Goal: Information Seeking & Learning: Learn about a topic

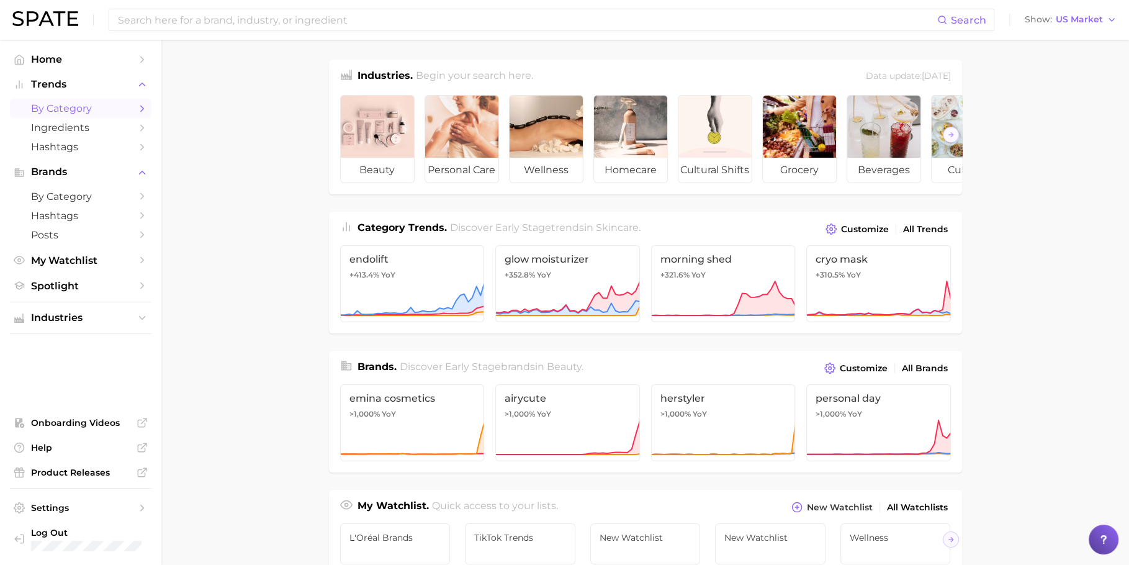
click at [106, 101] on link "by Category" at bounding box center [81, 108] width 142 height 19
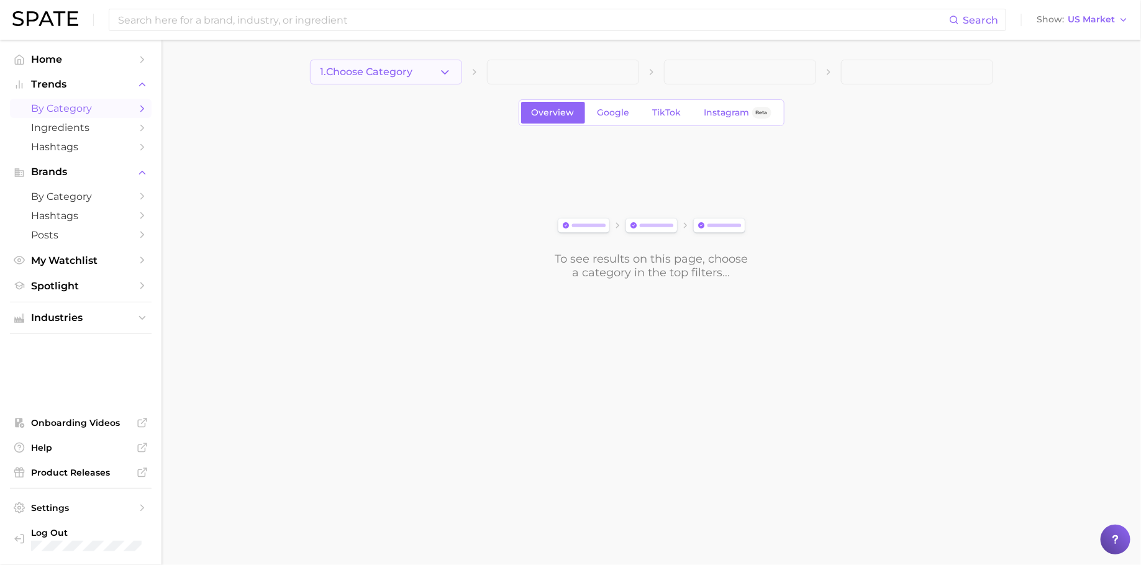
click at [391, 68] on span "1. Choose Category" at bounding box center [366, 71] width 93 height 11
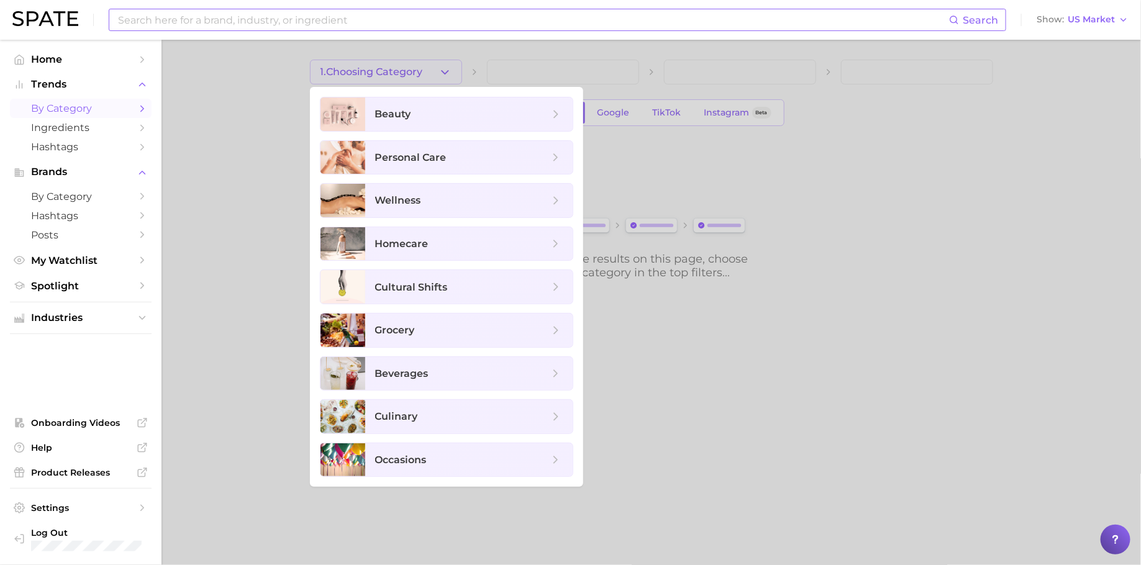
click at [362, 21] on input at bounding box center [533, 19] width 832 height 21
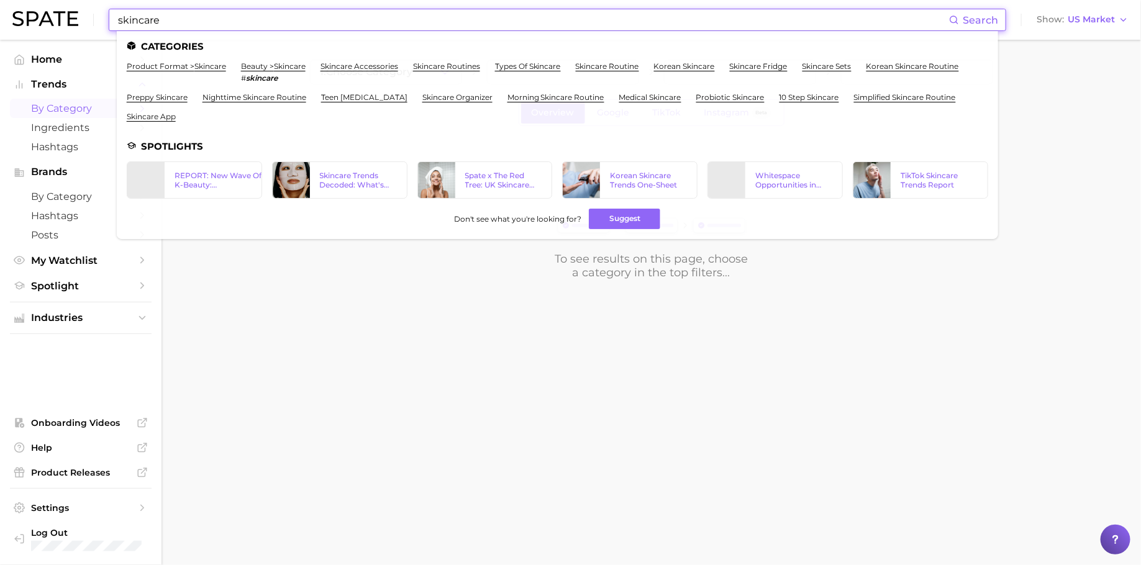
type input "skincare"
click at [194, 63] on link "product format > skincare" at bounding box center [176, 65] width 99 height 9
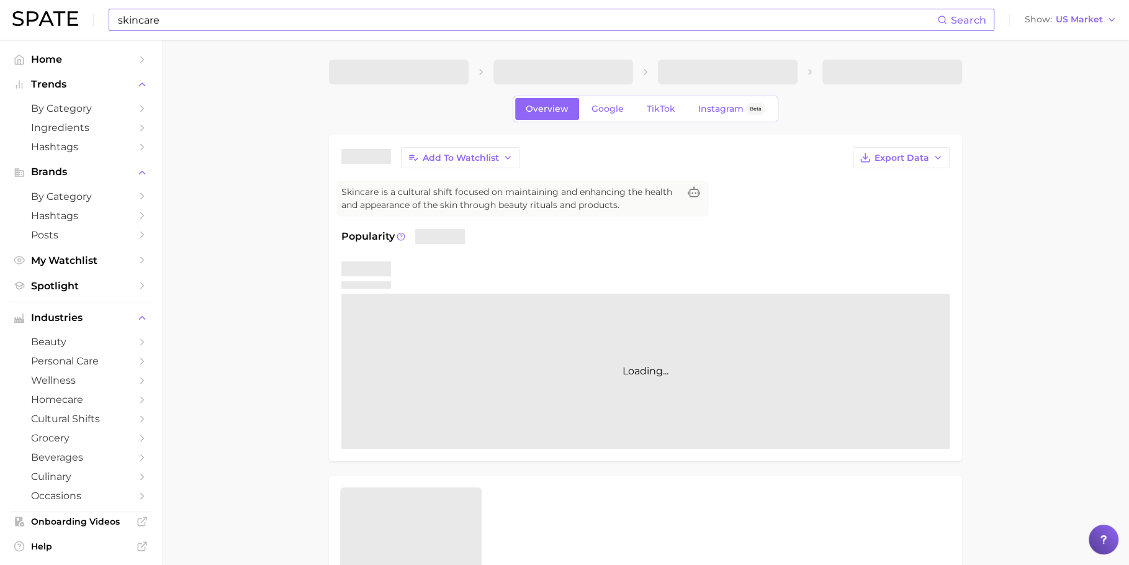
click at [270, 27] on input "skincare" at bounding box center [527, 19] width 821 height 21
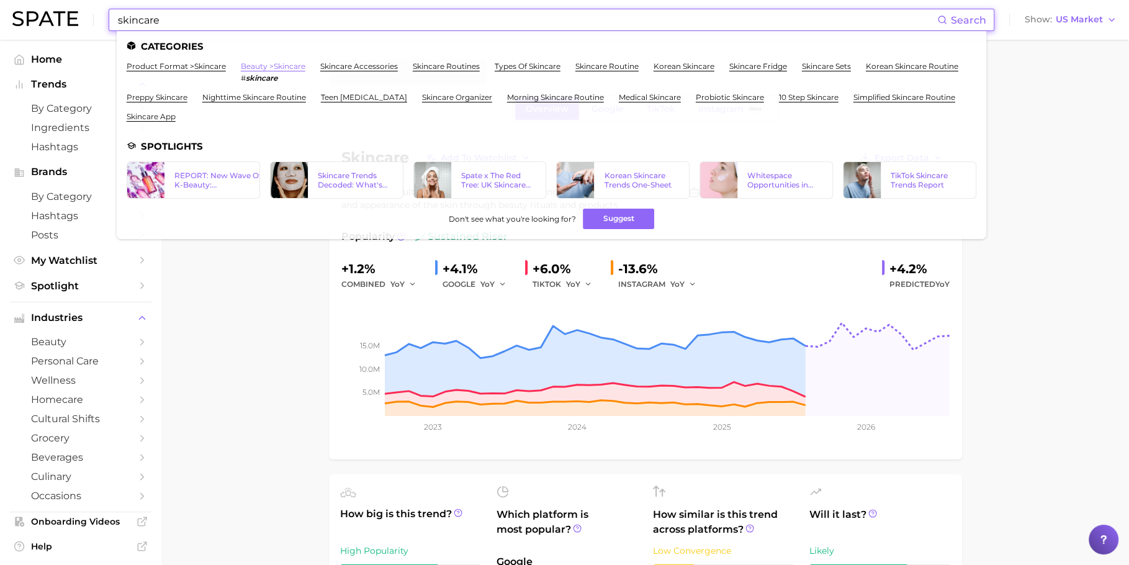
click at [262, 68] on link "beauty > skincare" at bounding box center [273, 65] width 65 height 9
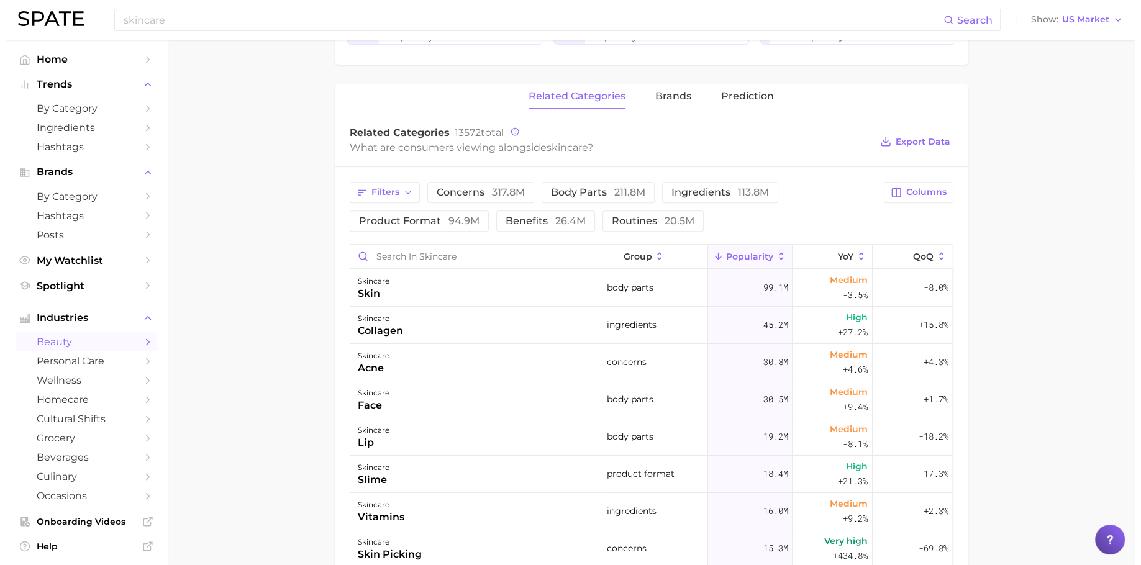
scroll to position [389, 0]
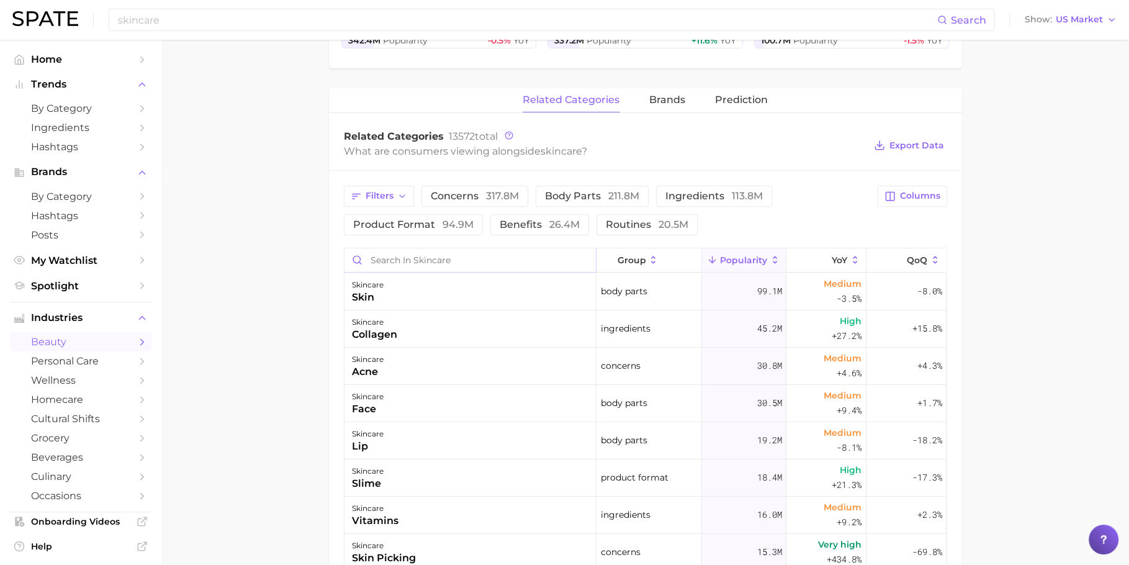
click at [446, 256] on input "Search in skincare" at bounding box center [470, 260] width 251 height 24
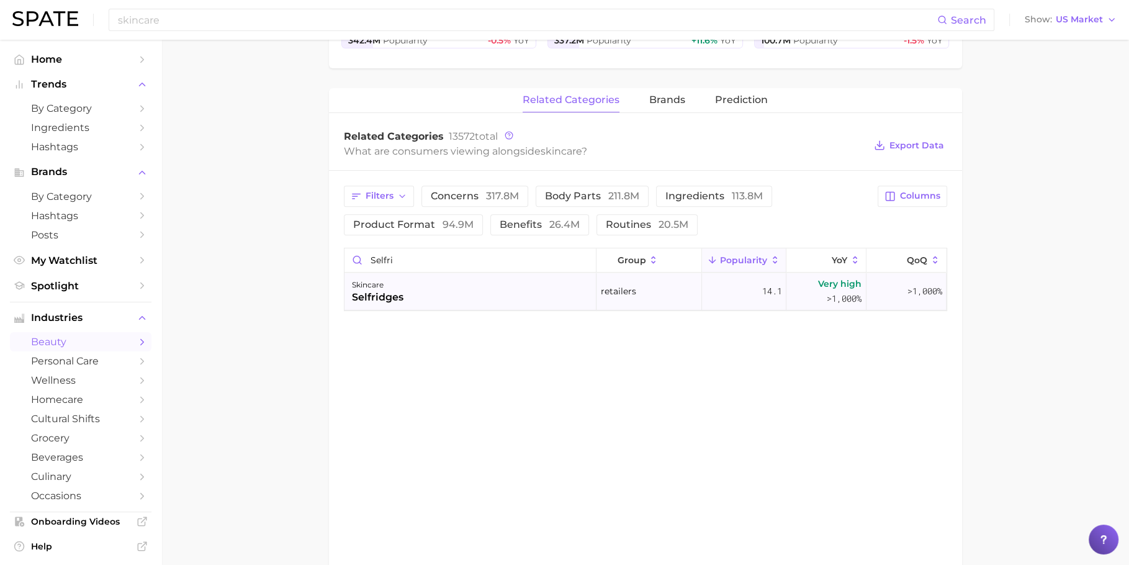
click at [422, 305] on div "skincare selfridges" at bounding box center [471, 291] width 252 height 37
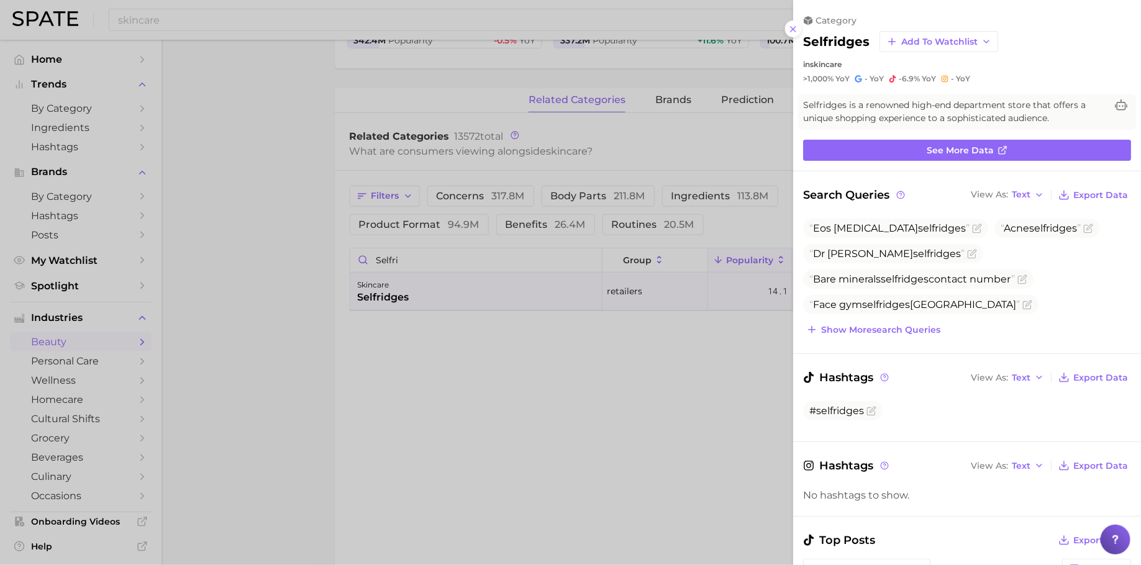
scroll to position [0, 0]
click at [901, 322] on button "Show more search queries" at bounding box center [873, 329] width 140 height 17
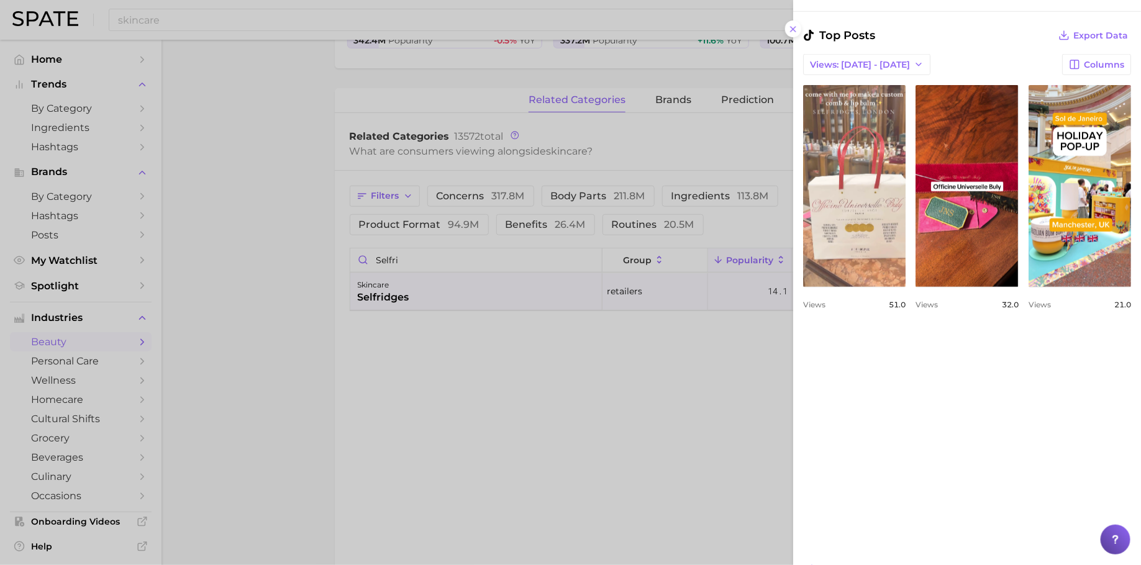
scroll to position [879, 0]
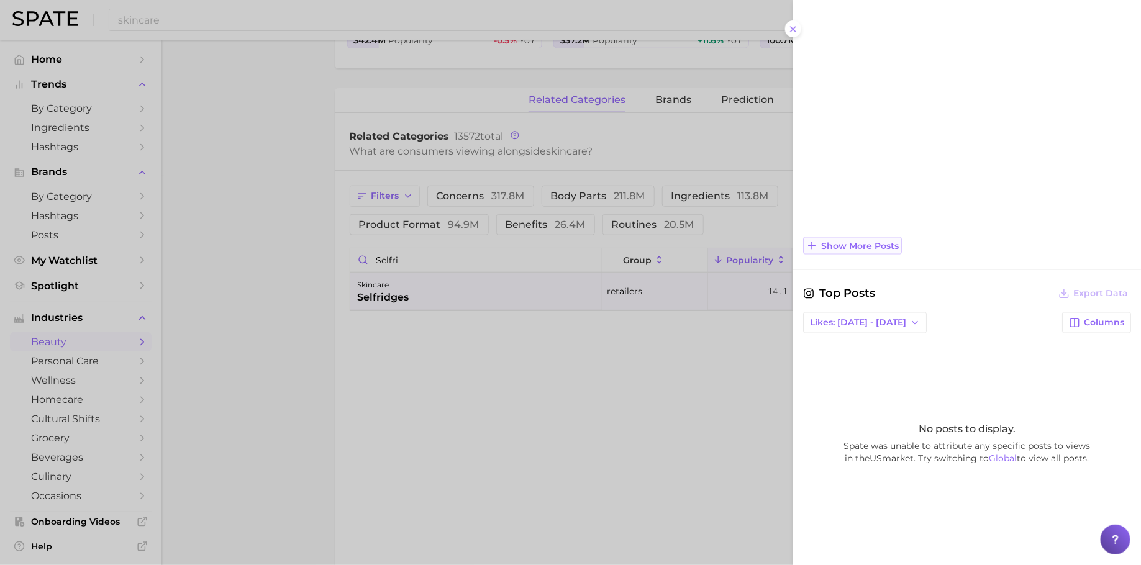
click at [865, 248] on button "Show more posts" at bounding box center [852, 245] width 99 height 17
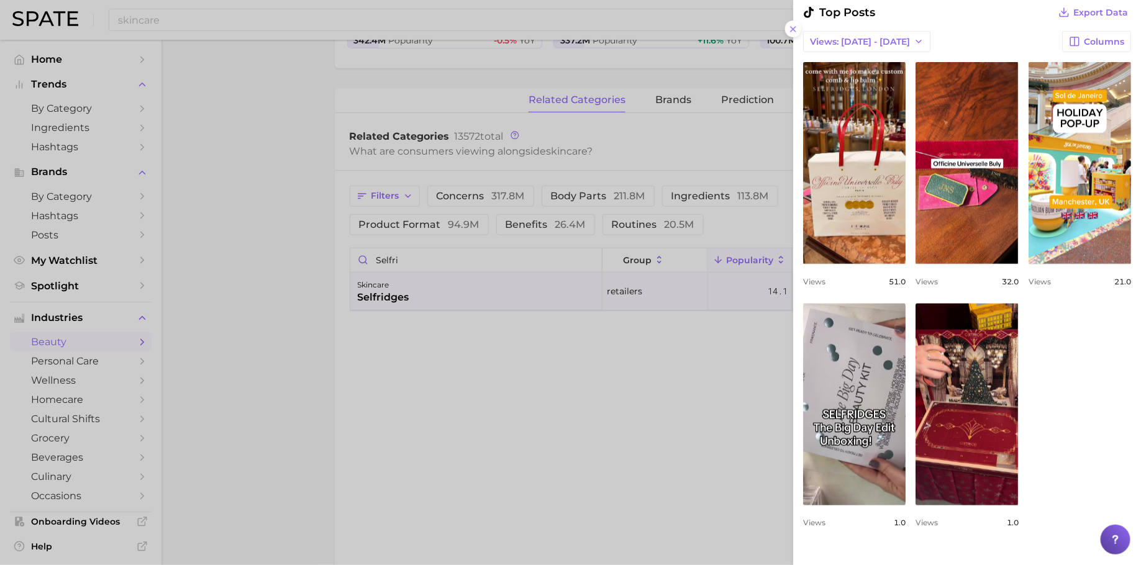
scroll to position [563, 0]
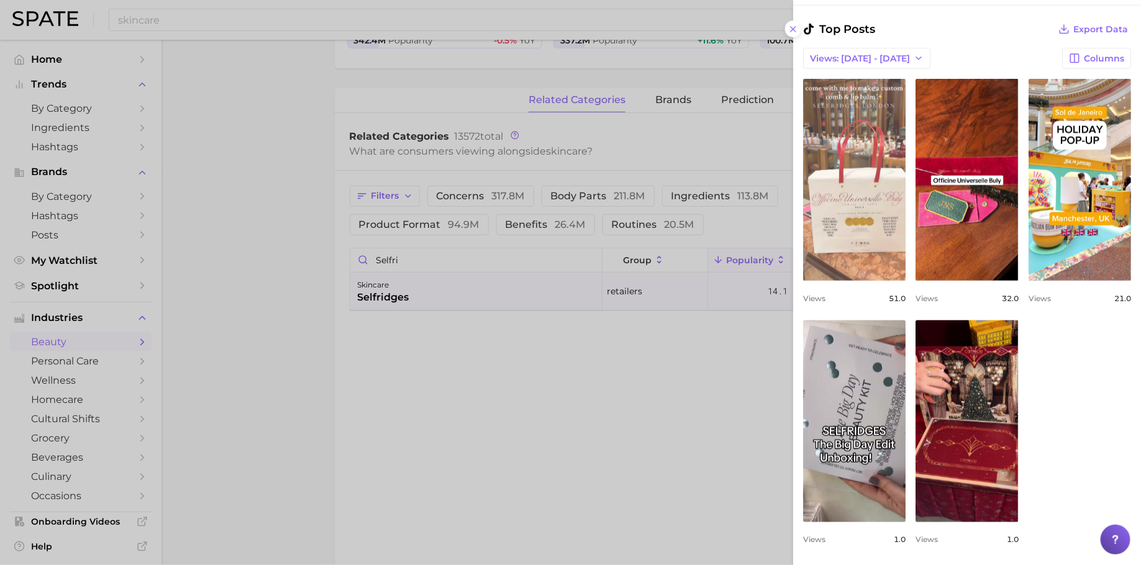
click at [868, 192] on link "view post on TikTok" at bounding box center [854, 180] width 102 height 202
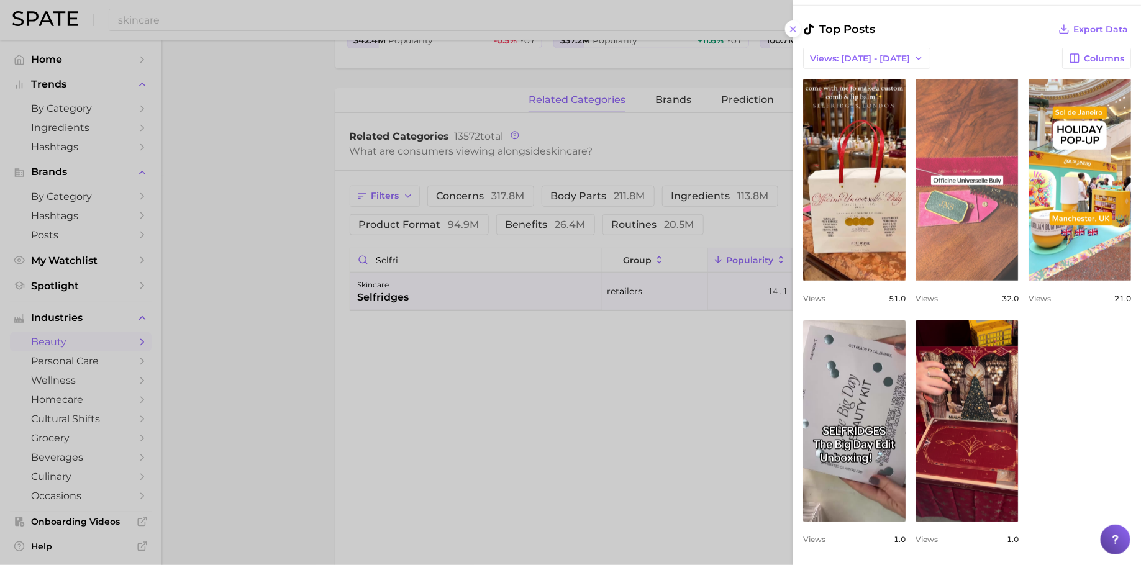
click at [1018, 243] on link "view post on TikTok" at bounding box center [966, 180] width 102 height 202
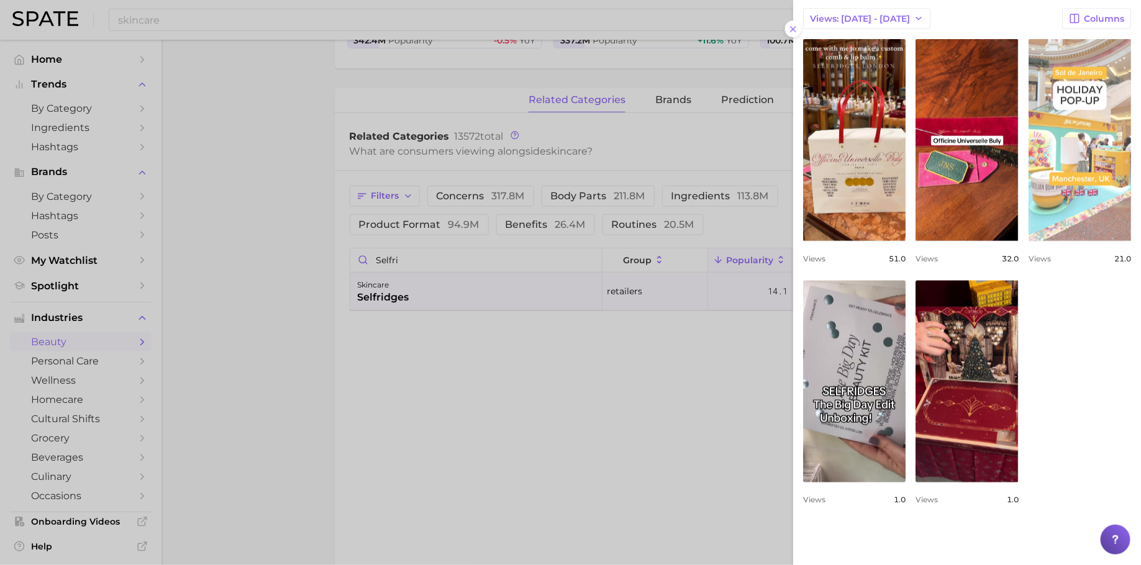
scroll to position [606, 0]
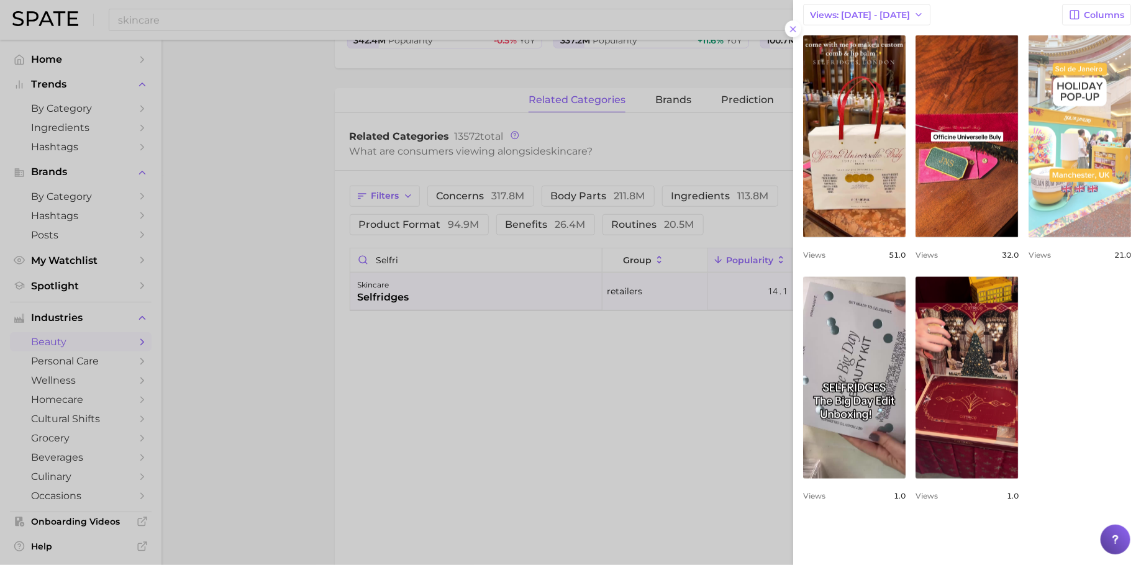
click at [1028, 237] on link "view post on TikTok" at bounding box center [1079, 136] width 102 height 202
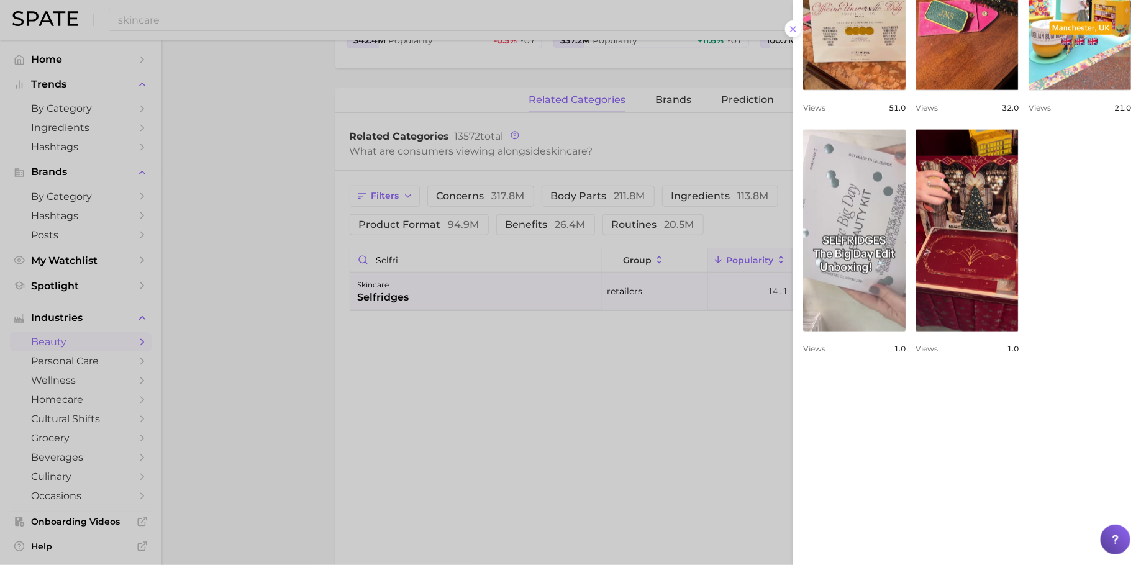
scroll to position [834, 0]
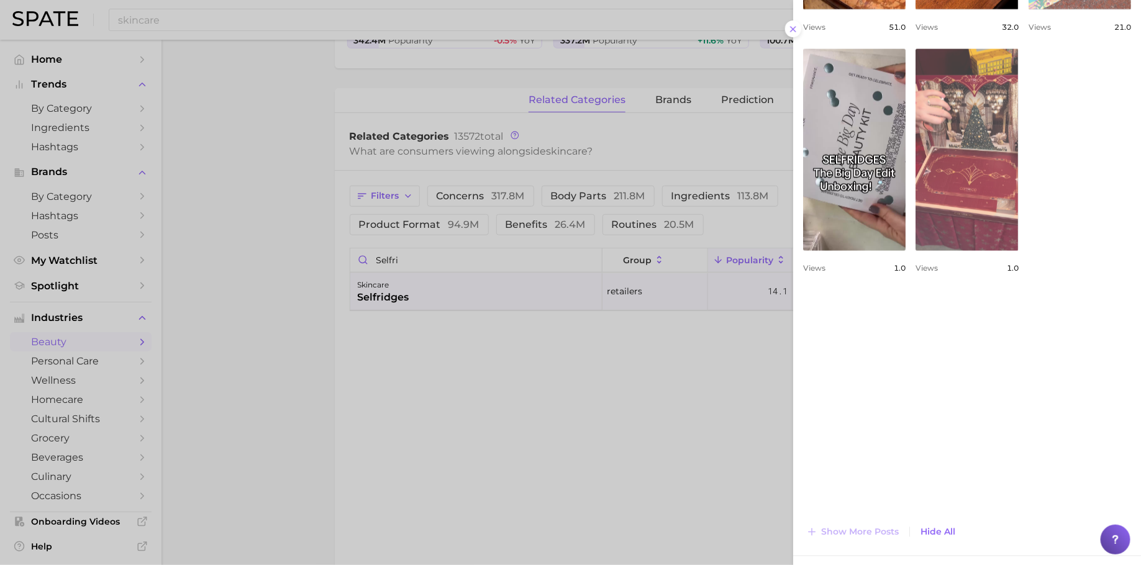
click at [915, 251] on link "view post on TikTok" at bounding box center [966, 150] width 102 height 202
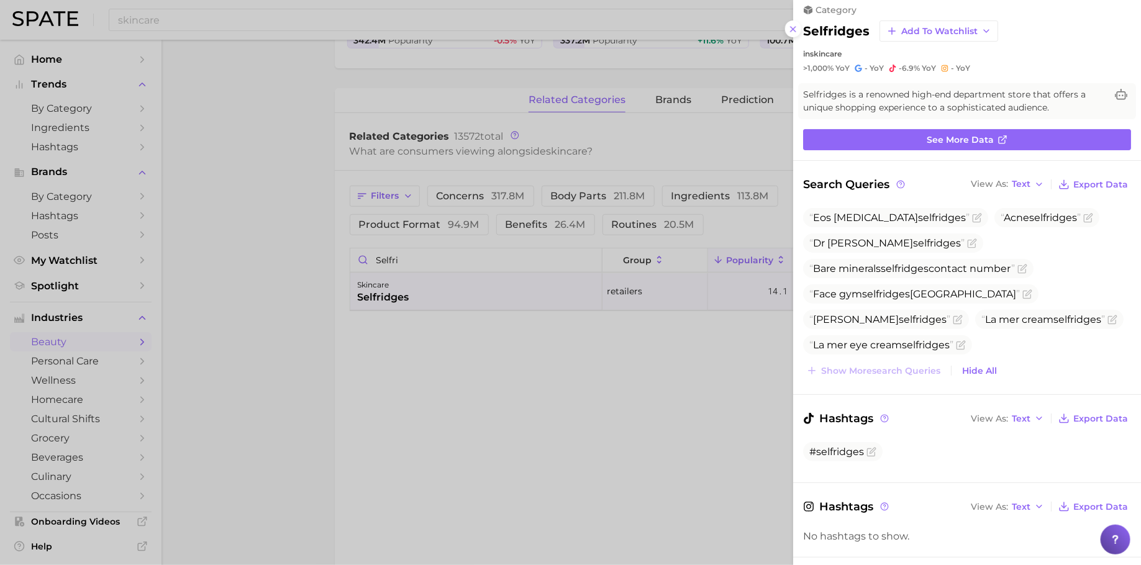
scroll to position [4, 0]
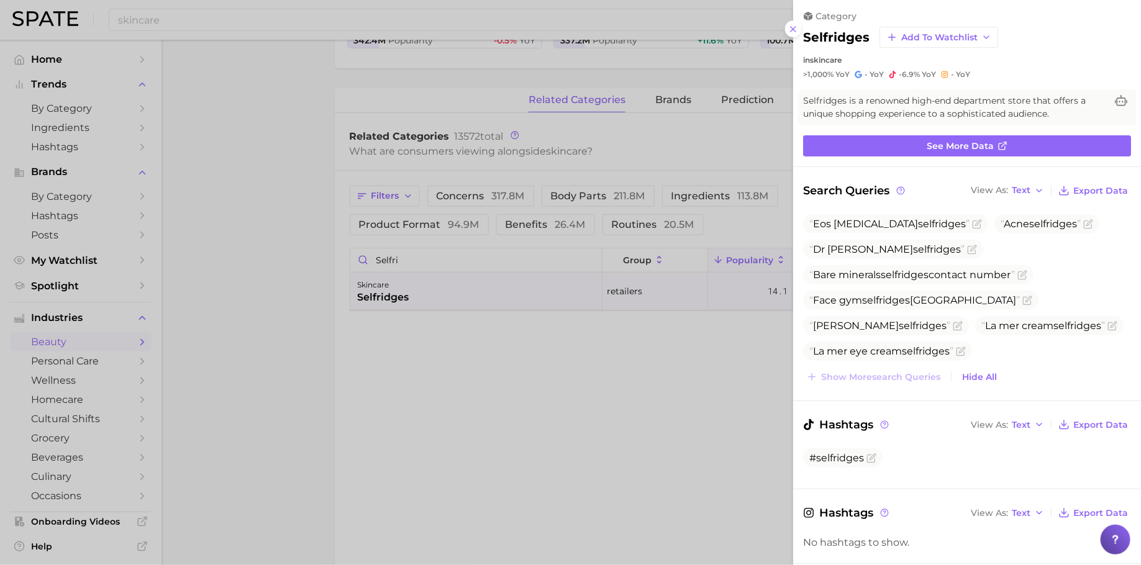
click at [571, 343] on div at bounding box center [570, 282] width 1141 height 565
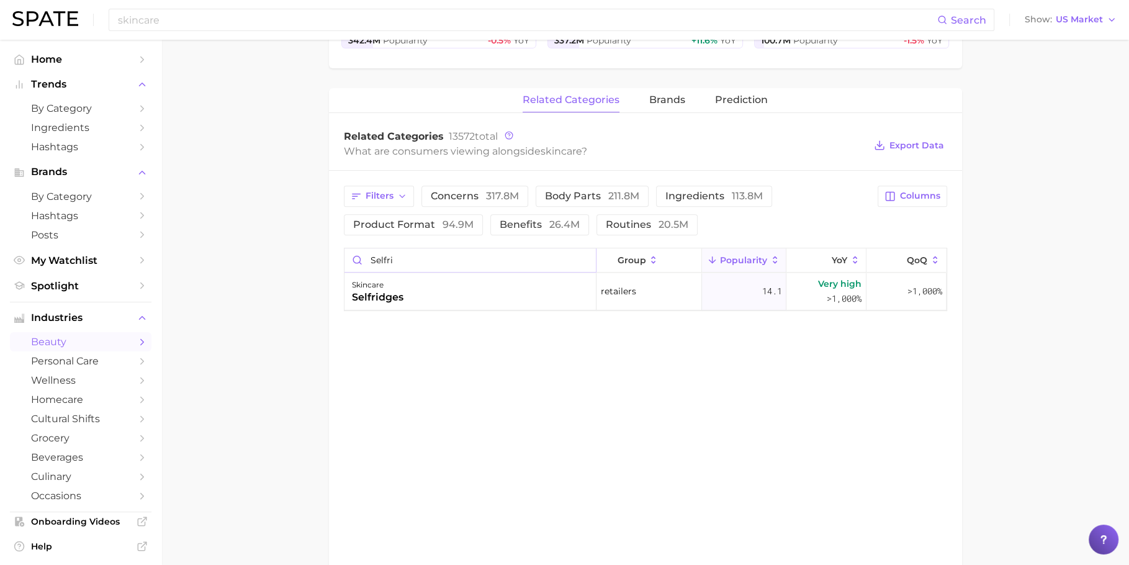
click at [420, 250] on input "selfri" at bounding box center [470, 260] width 251 height 24
click at [459, 294] on div "skincare boots" at bounding box center [471, 291] width 252 height 37
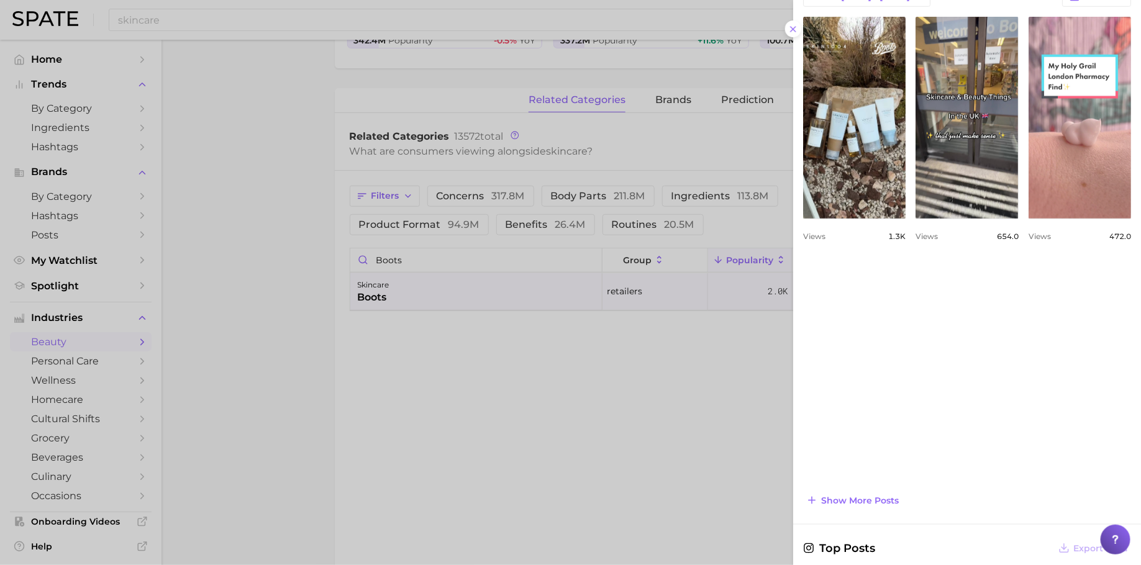
scroll to position [574, 0]
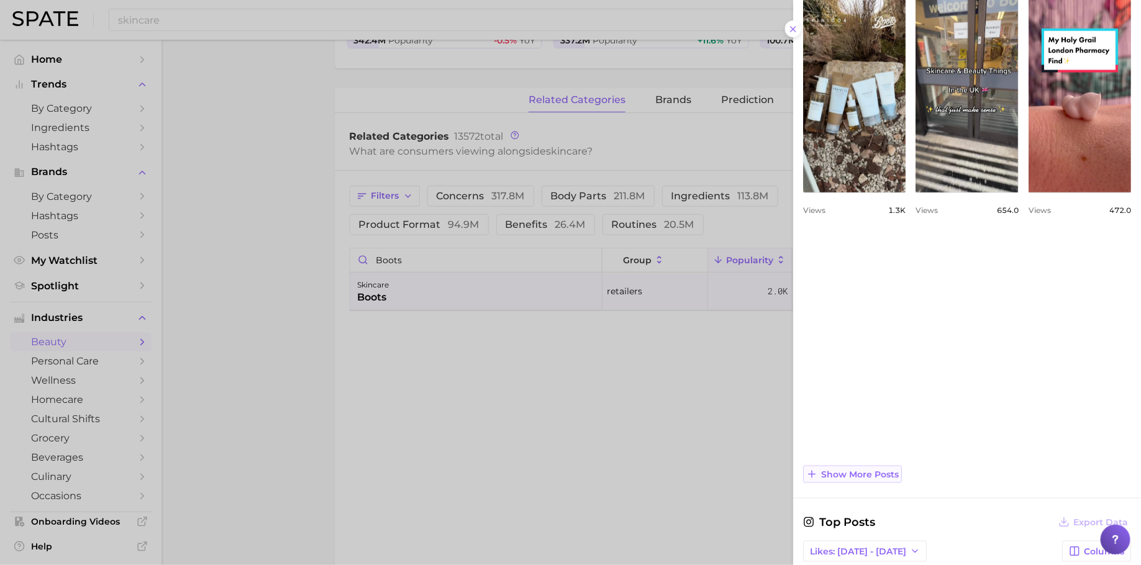
click at [855, 469] on span "Show more posts" at bounding box center [860, 474] width 78 height 11
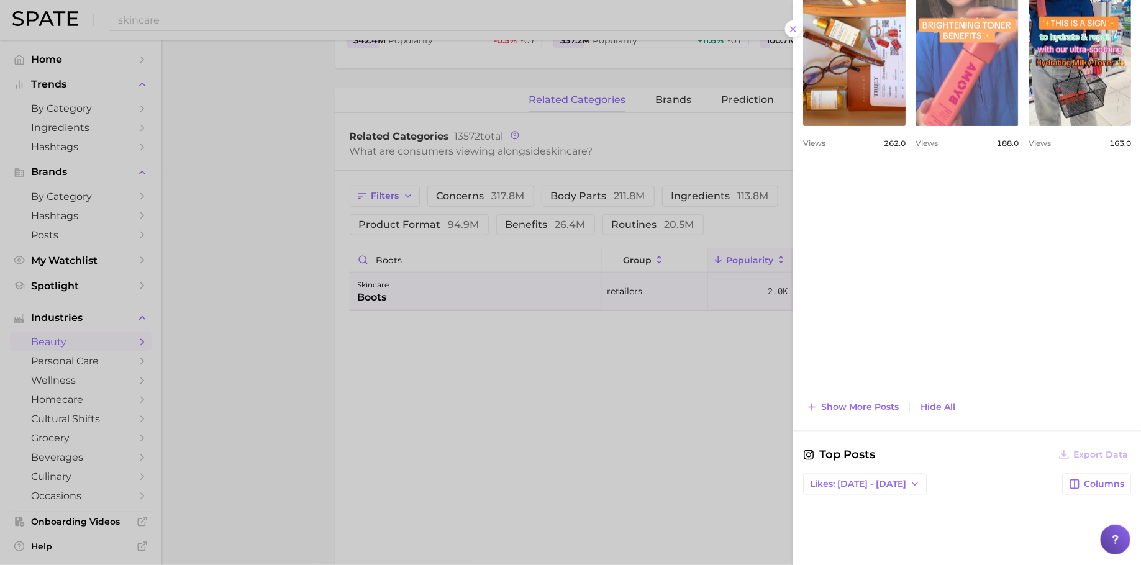
scroll to position [889, 0]
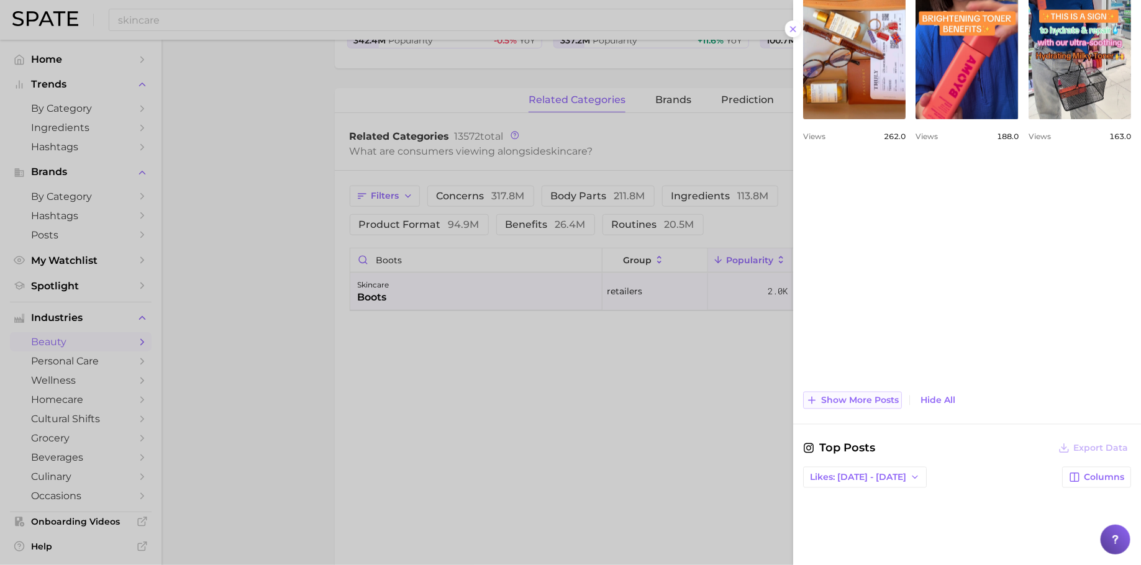
click at [860, 399] on span "Show more posts" at bounding box center [860, 401] width 78 height 11
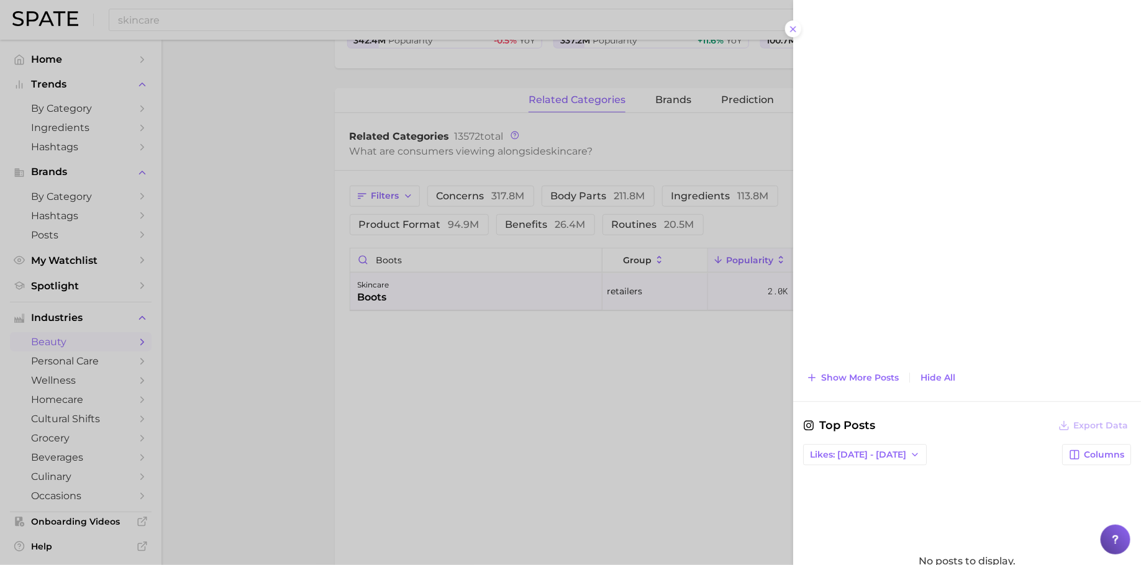
scroll to position [1451, 0]
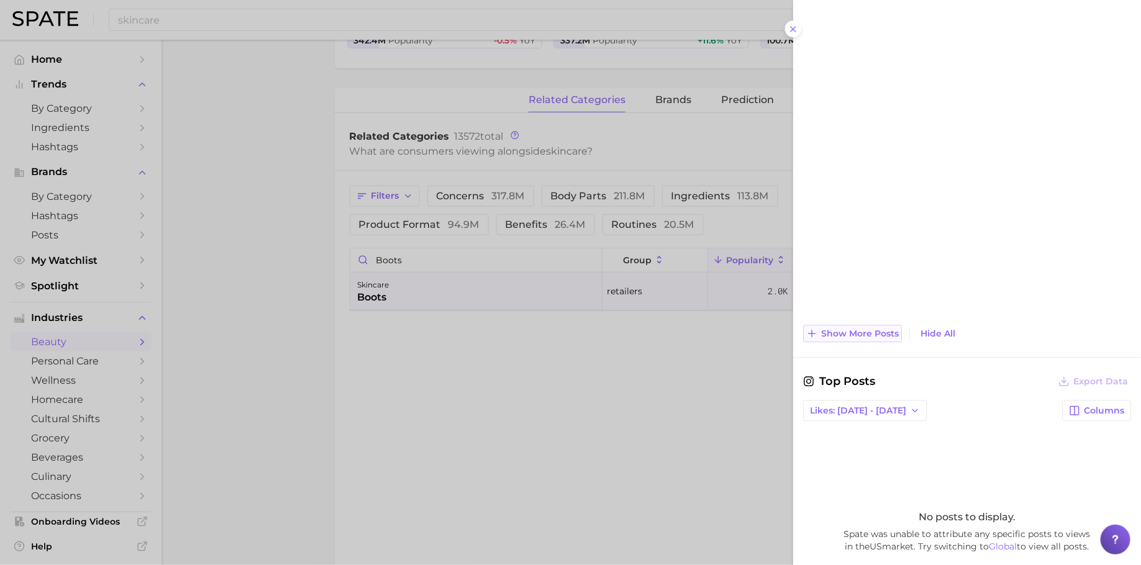
click at [864, 328] on span "Show more posts" at bounding box center [860, 333] width 78 height 11
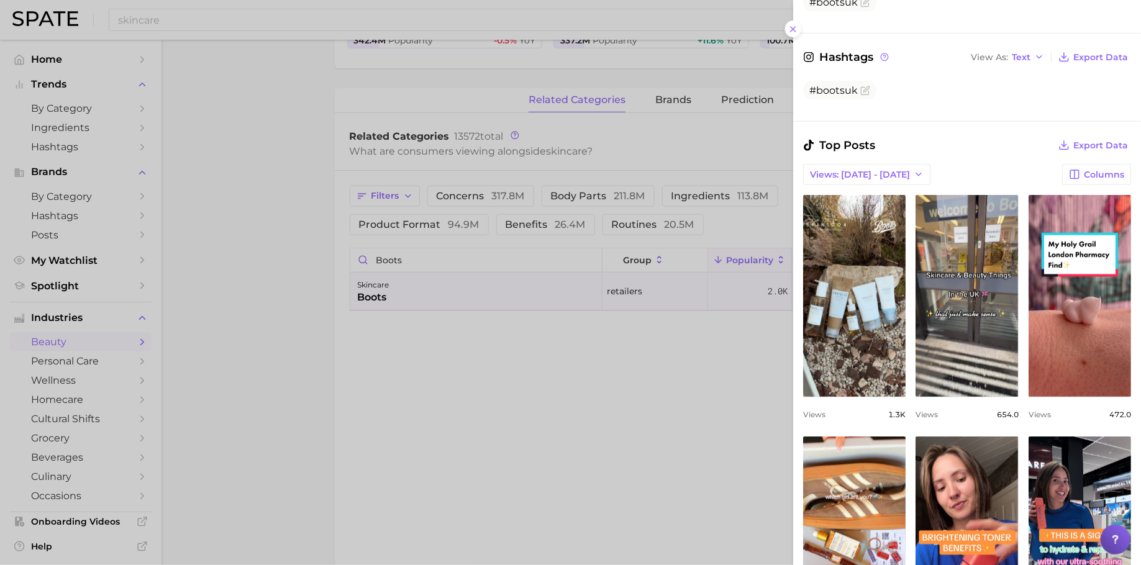
scroll to position [319, 0]
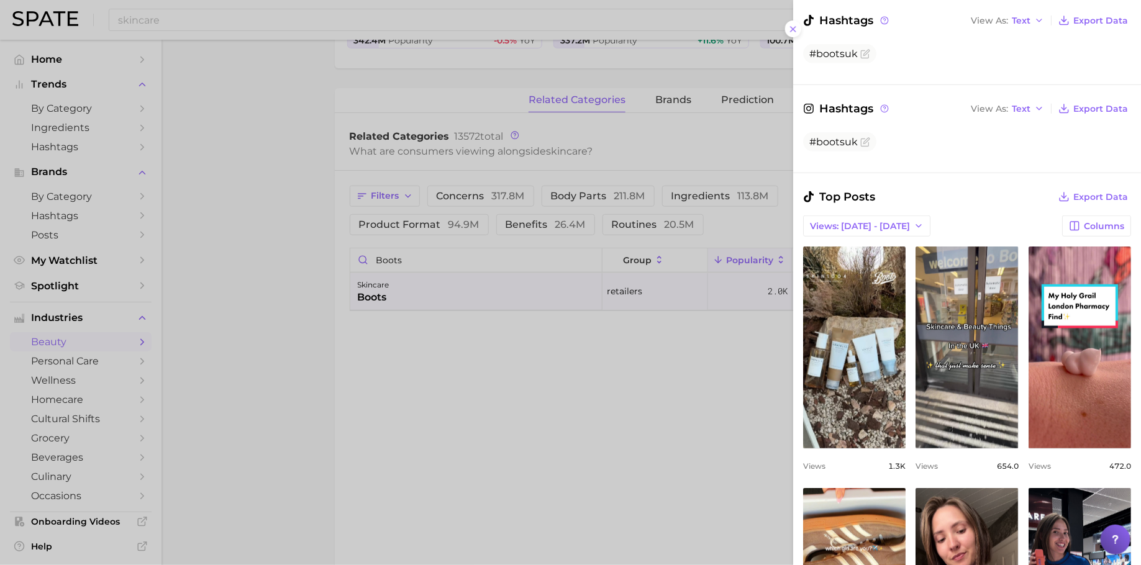
click at [864, 328] on link "view post on TikTok" at bounding box center [854, 348] width 102 height 202
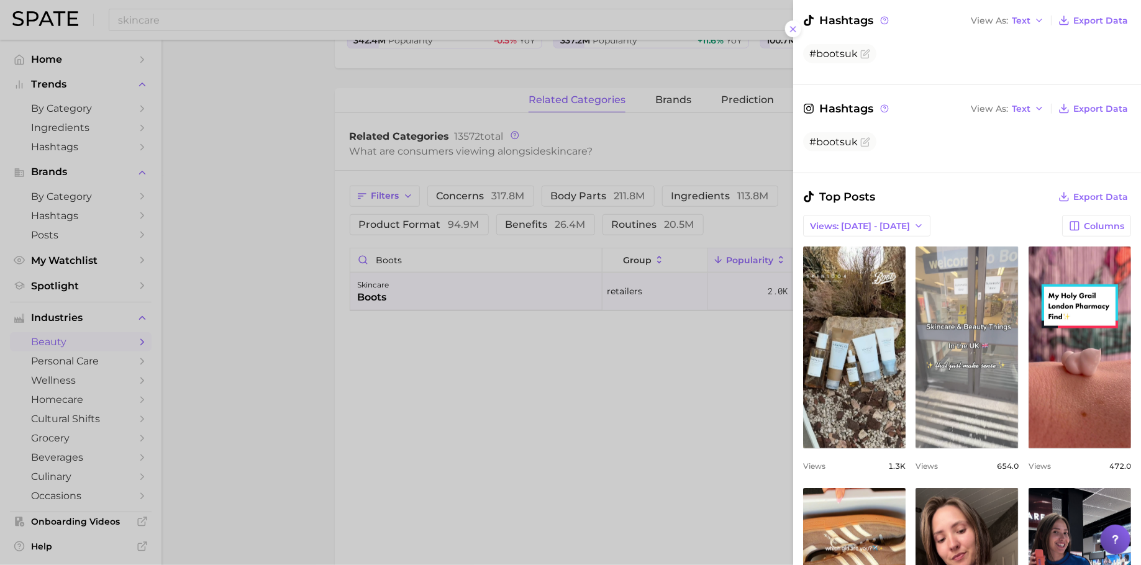
click at [1018, 322] on link "view post on TikTok" at bounding box center [966, 348] width 102 height 202
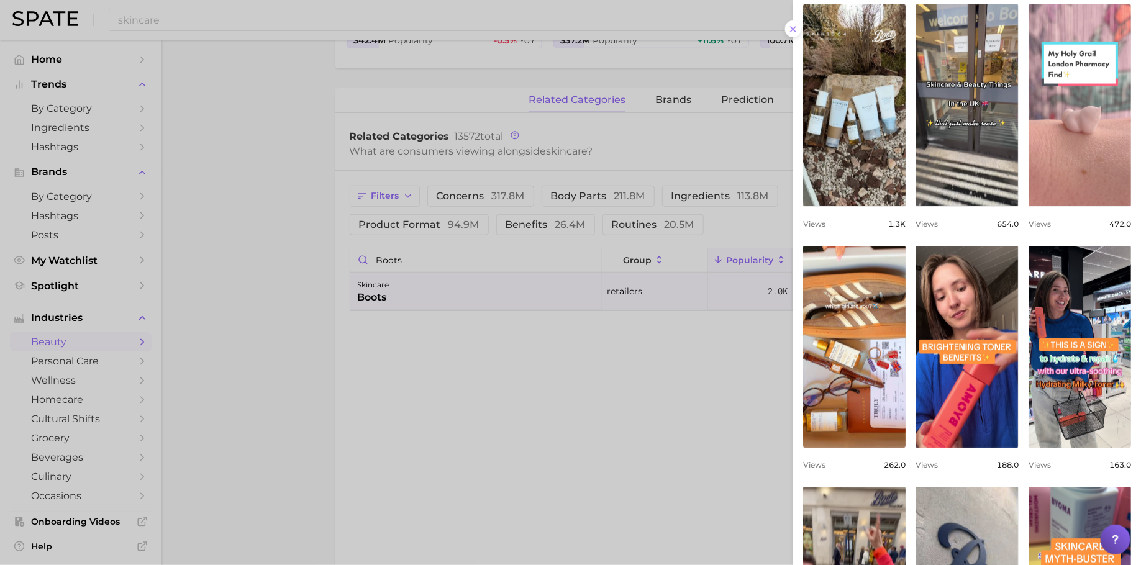
scroll to position [567, 0]
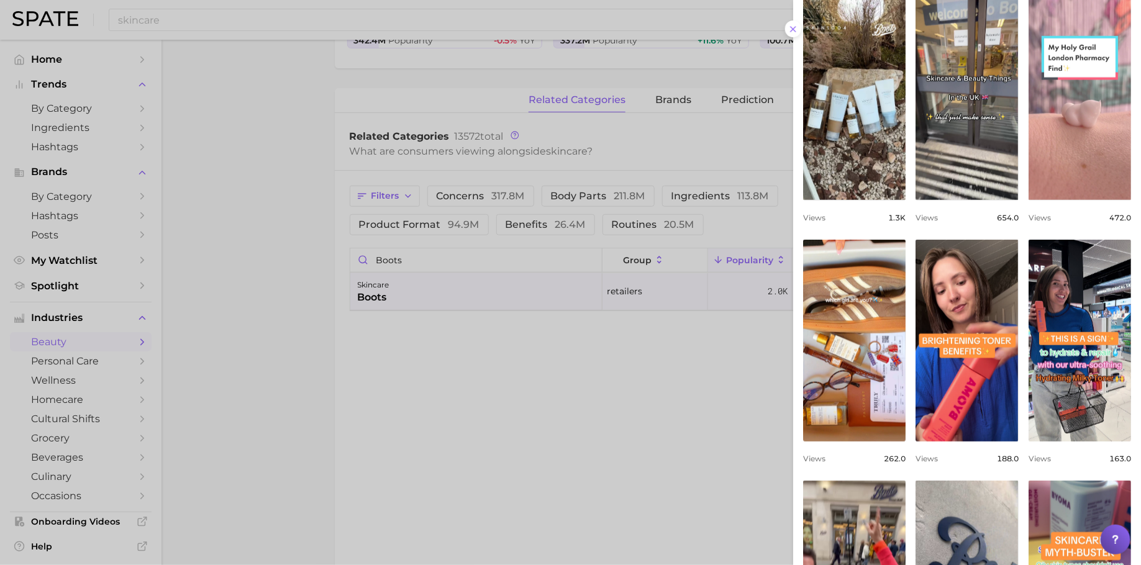
click at [1028, 200] on link "view post on TikTok" at bounding box center [1079, 99] width 102 height 202
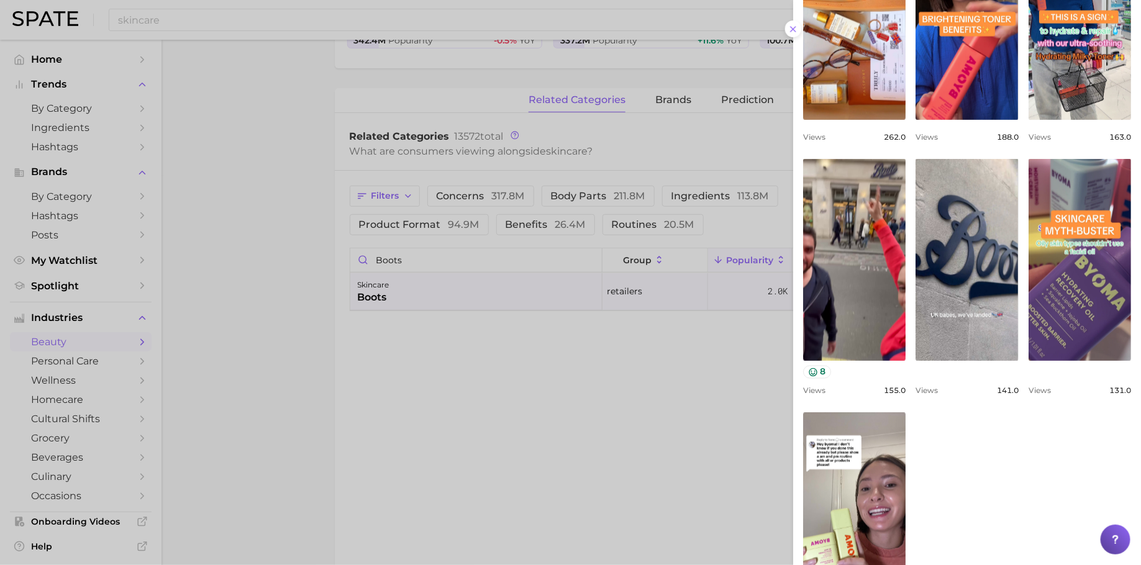
scroll to position [885, 0]
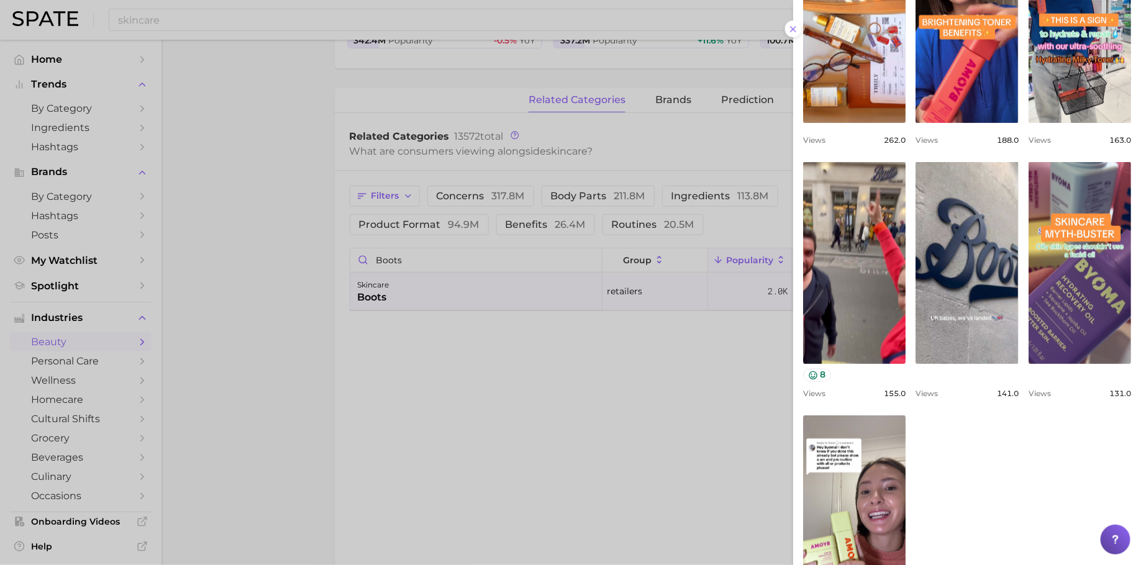
click at [436, 360] on div at bounding box center [570, 282] width 1141 height 565
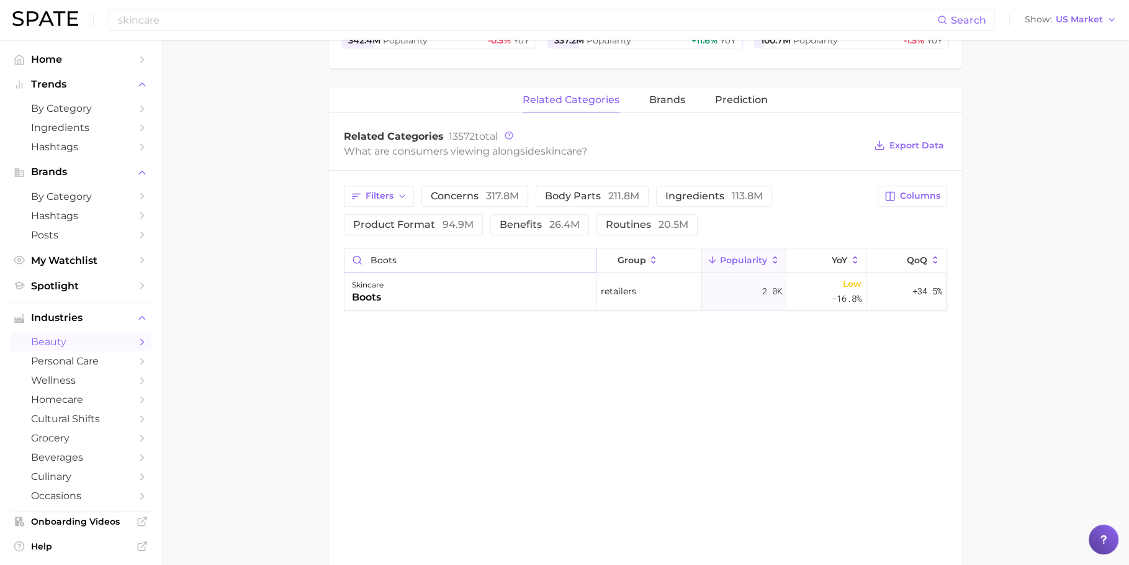
click at [453, 253] on input "boots" at bounding box center [470, 260] width 251 height 24
click at [501, 305] on div "skincare superdrug" at bounding box center [471, 291] width 252 height 37
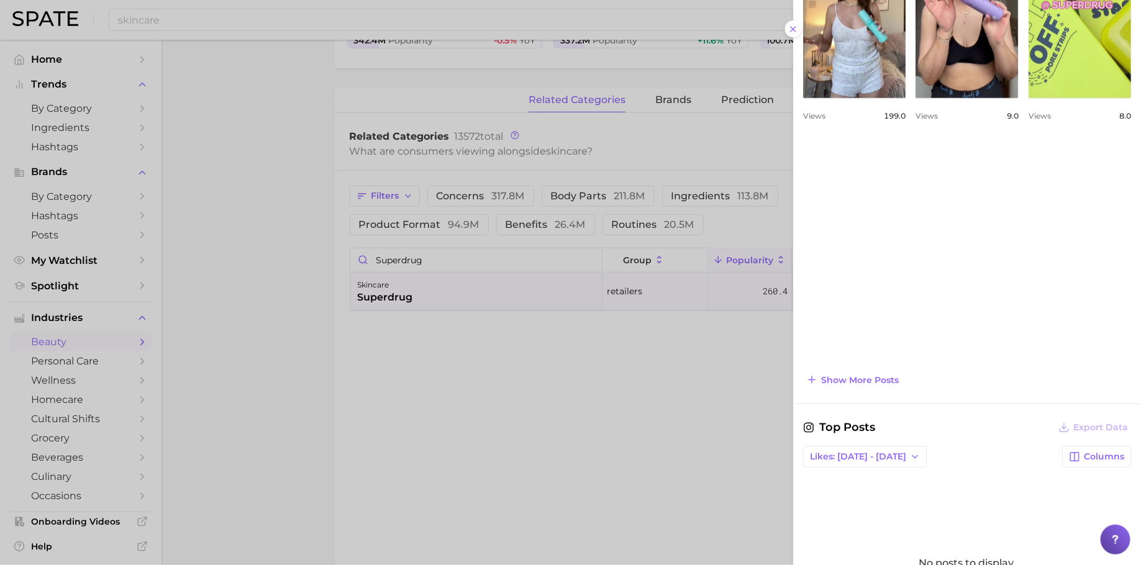
scroll to position [768, 0]
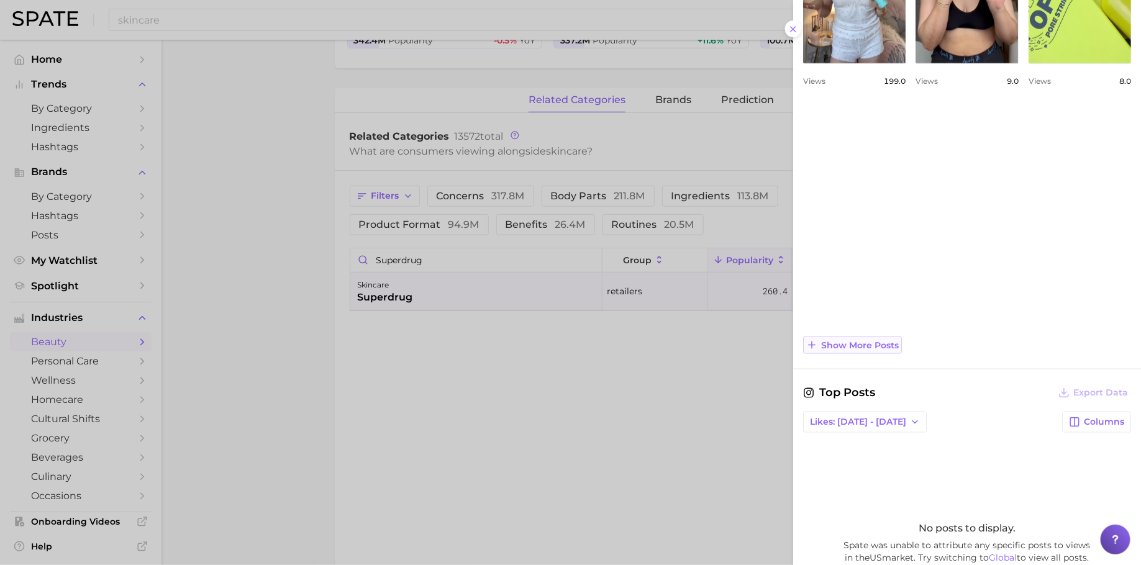
click at [880, 347] on button "Show more posts" at bounding box center [852, 345] width 99 height 17
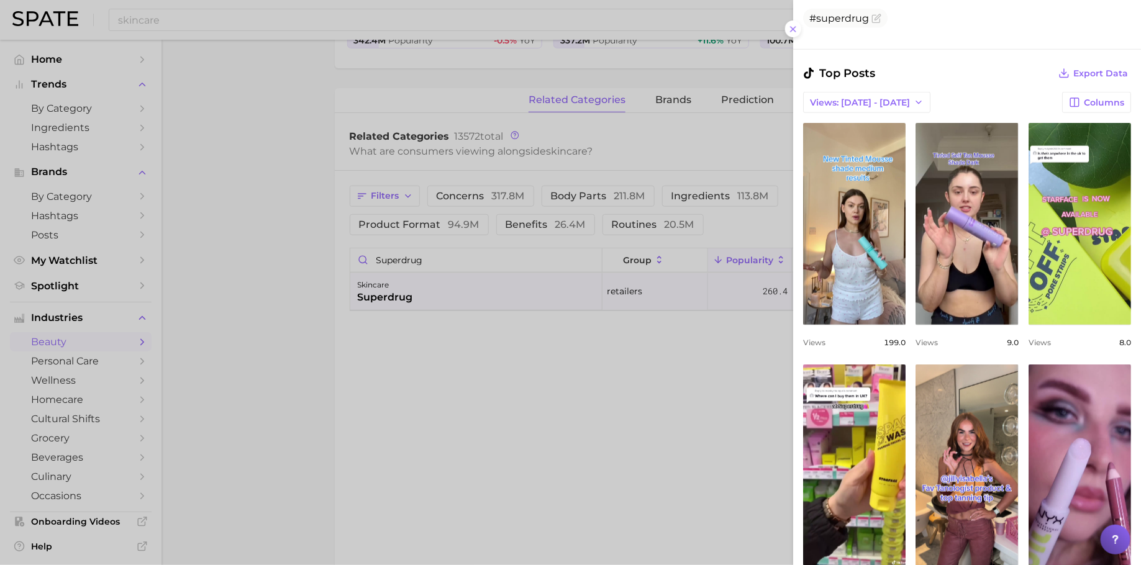
scroll to position [479, 0]
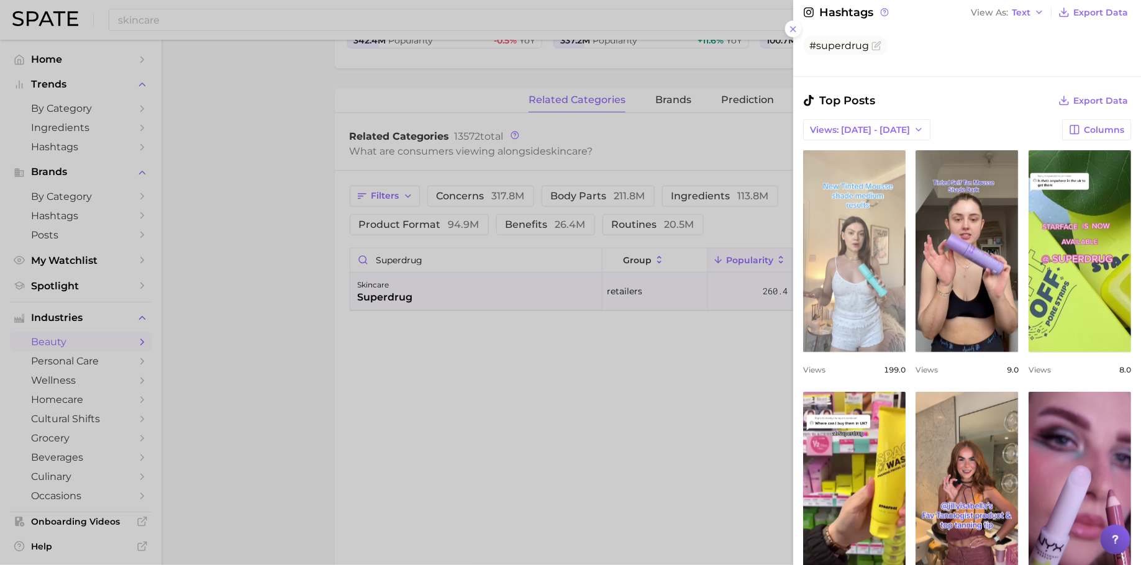
click at [887, 261] on link "view post on TikTok" at bounding box center [854, 251] width 102 height 202
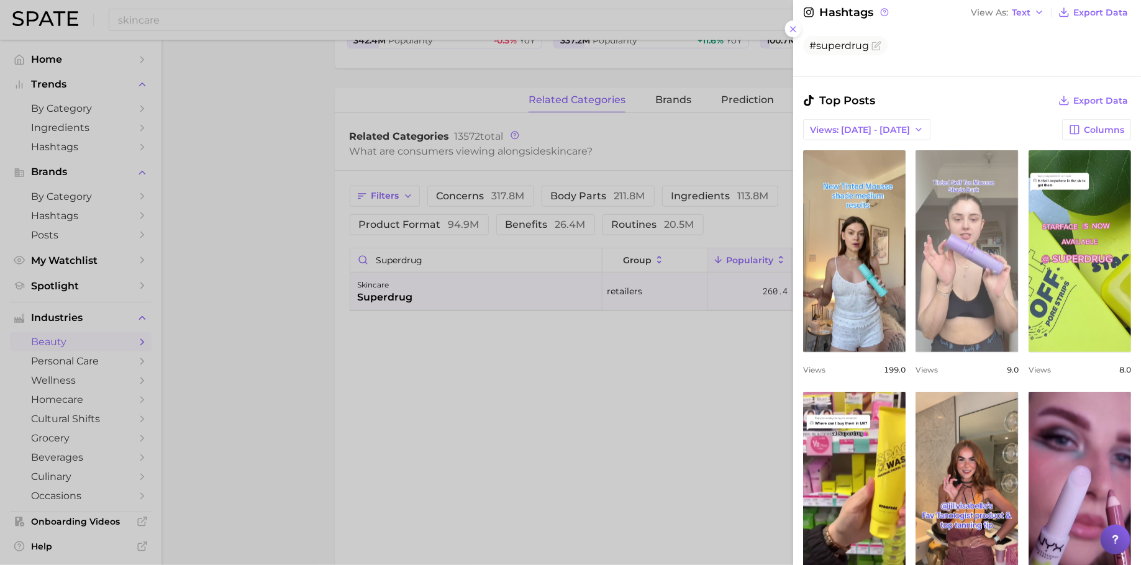
click at [1018, 266] on link "view post on TikTok" at bounding box center [966, 251] width 102 height 202
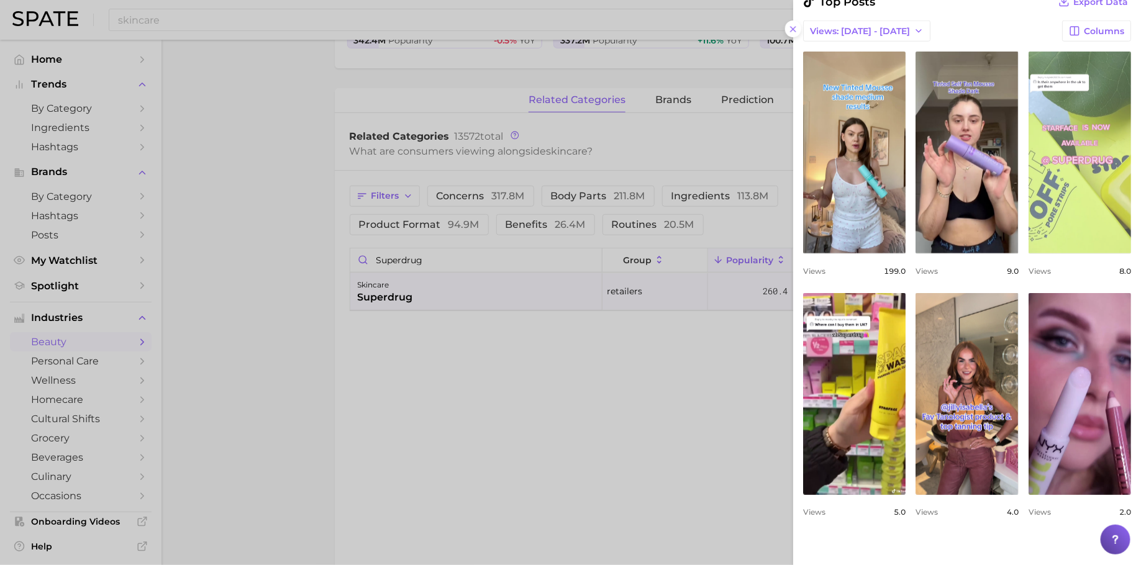
scroll to position [582, 0]
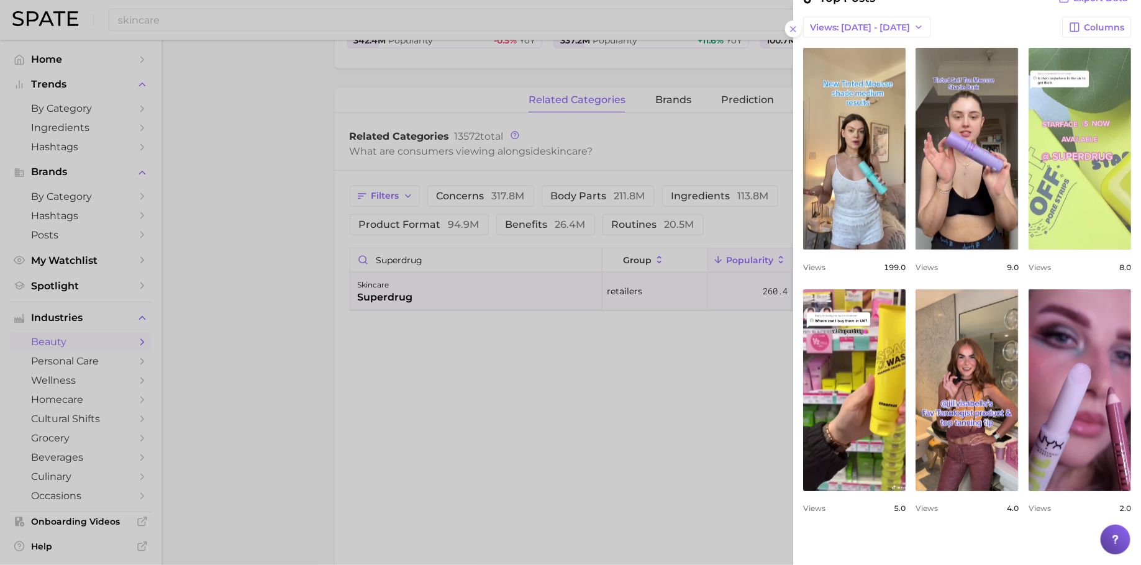
click at [1028, 250] on link "view post on TikTok" at bounding box center [1079, 149] width 102 height 202
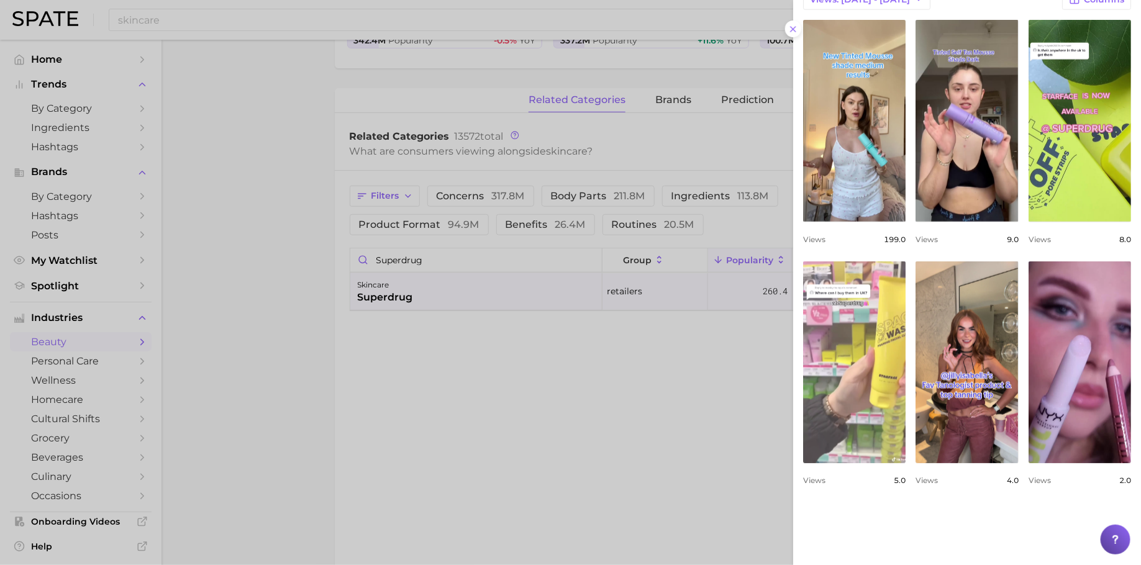
click at [905, 390] on link "view post on TikTok" at bounding box center [854, 362] width 102 height 202
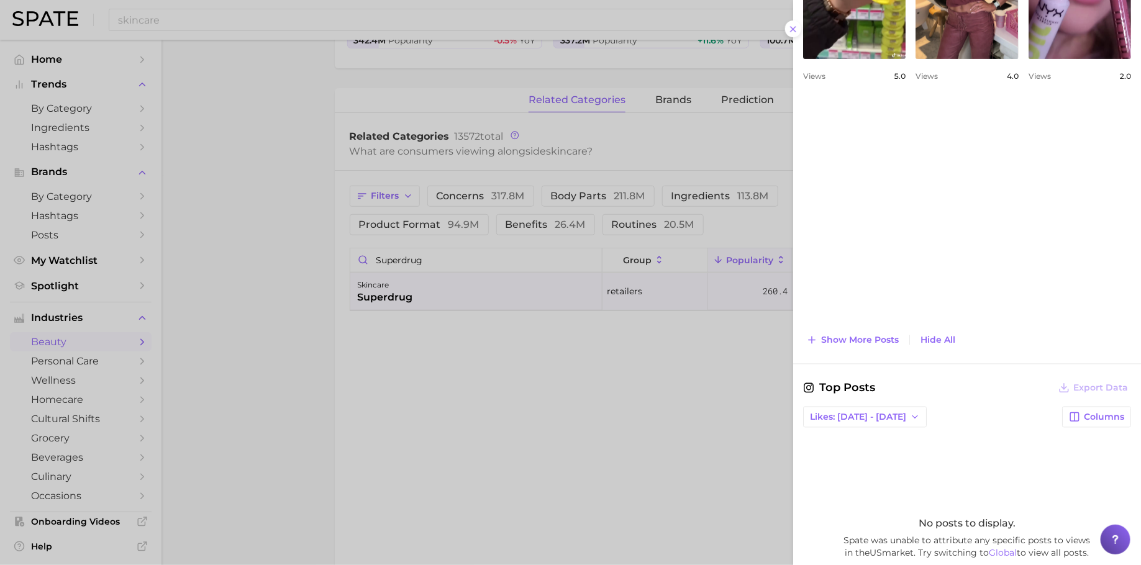
scroll to position [1023, 0]
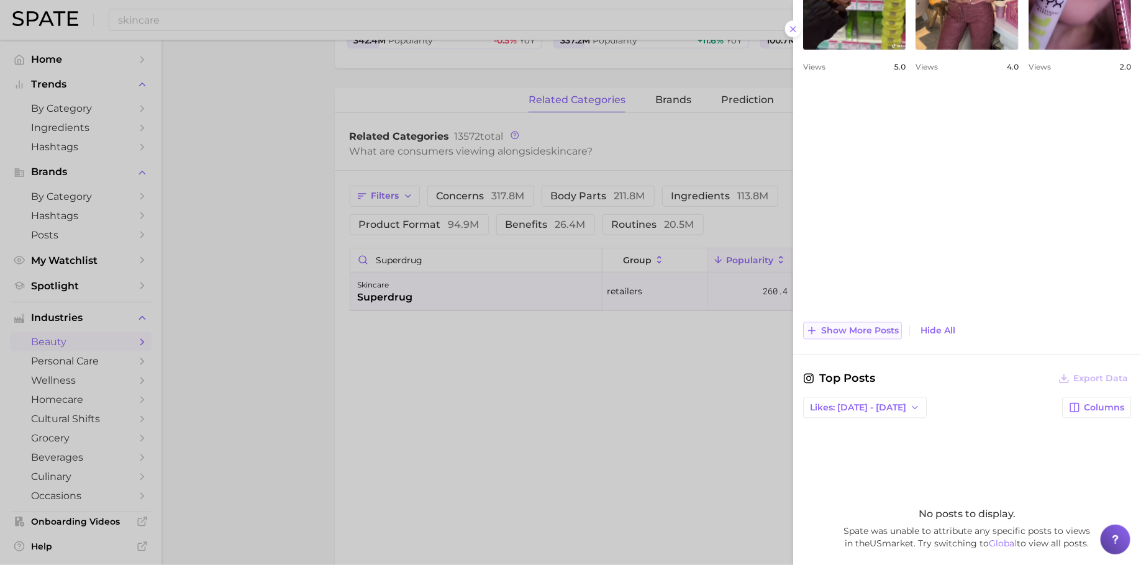
click at [882, 328] on span "Show more posts" at bounding box center [860, 331] width 78 height 11
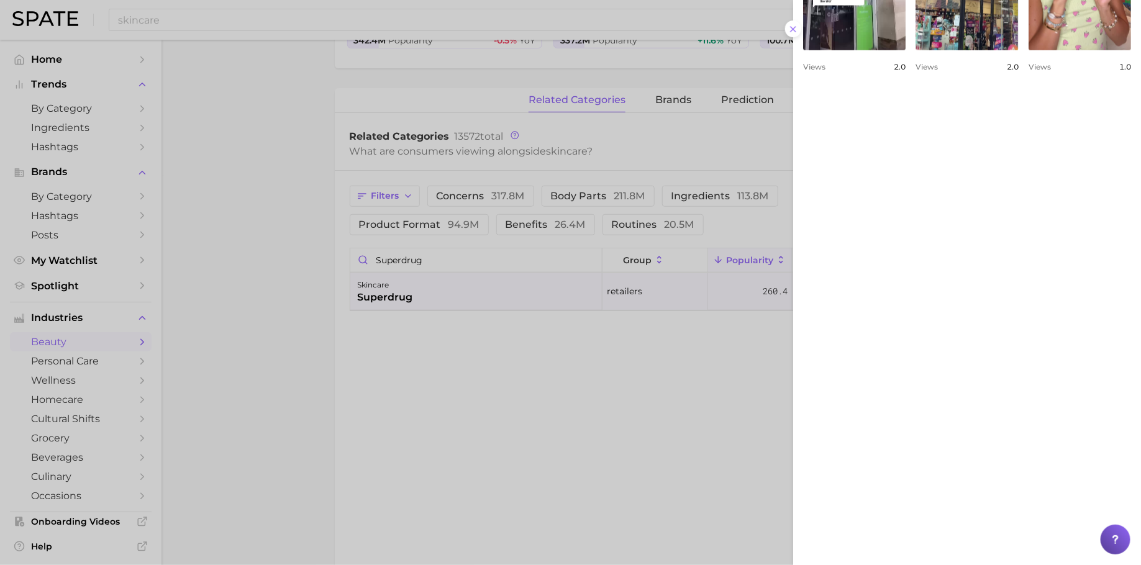
scroll to position [1268, 0]
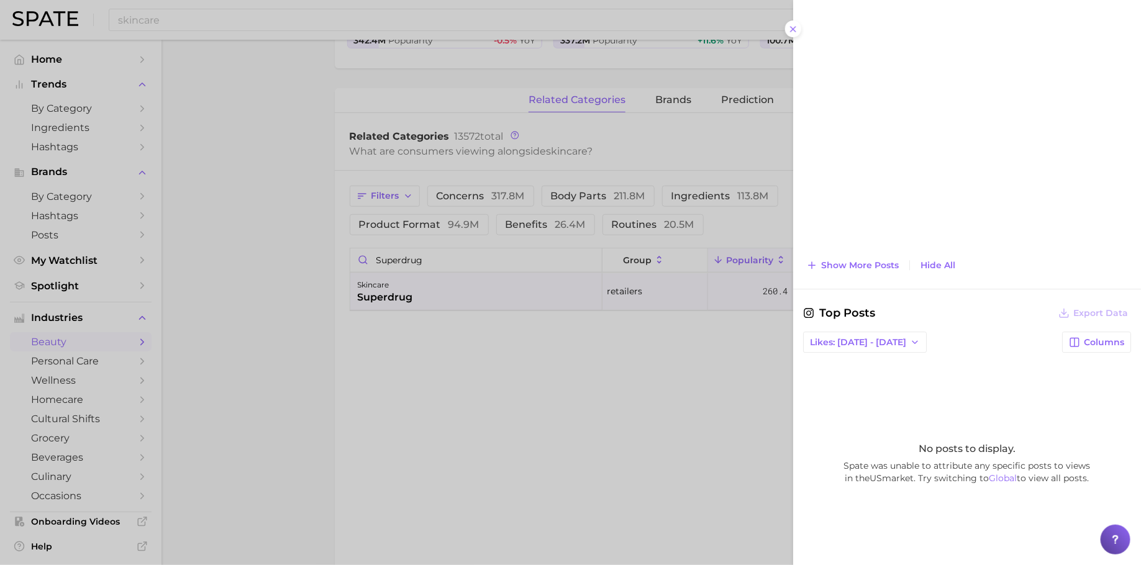
scroll to position [1590, 0]
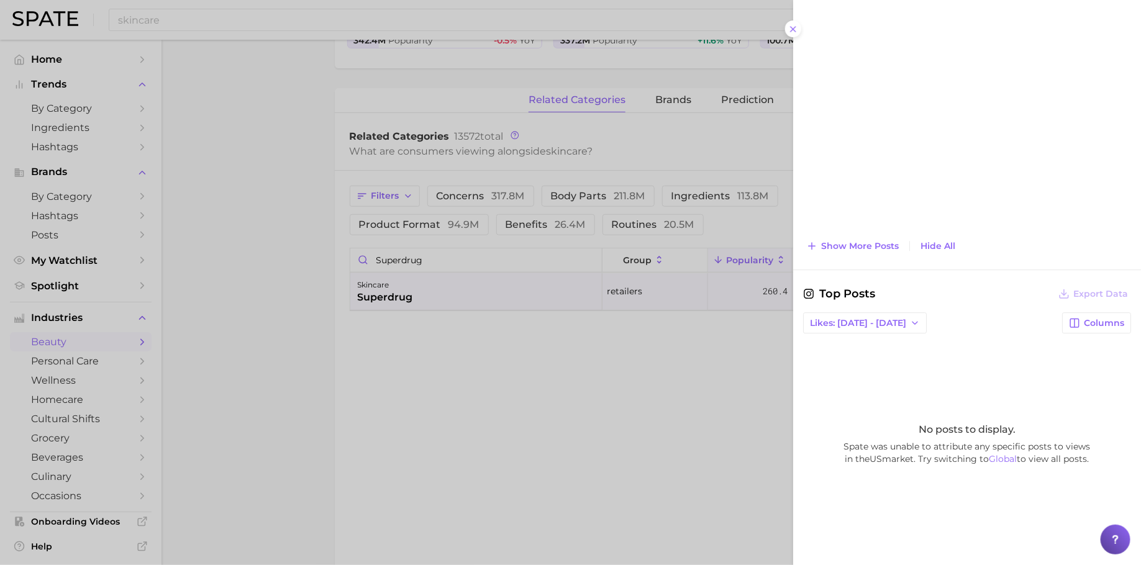
click at [391, 370] on div at bounding box center [570, 282] width 1141 height 565
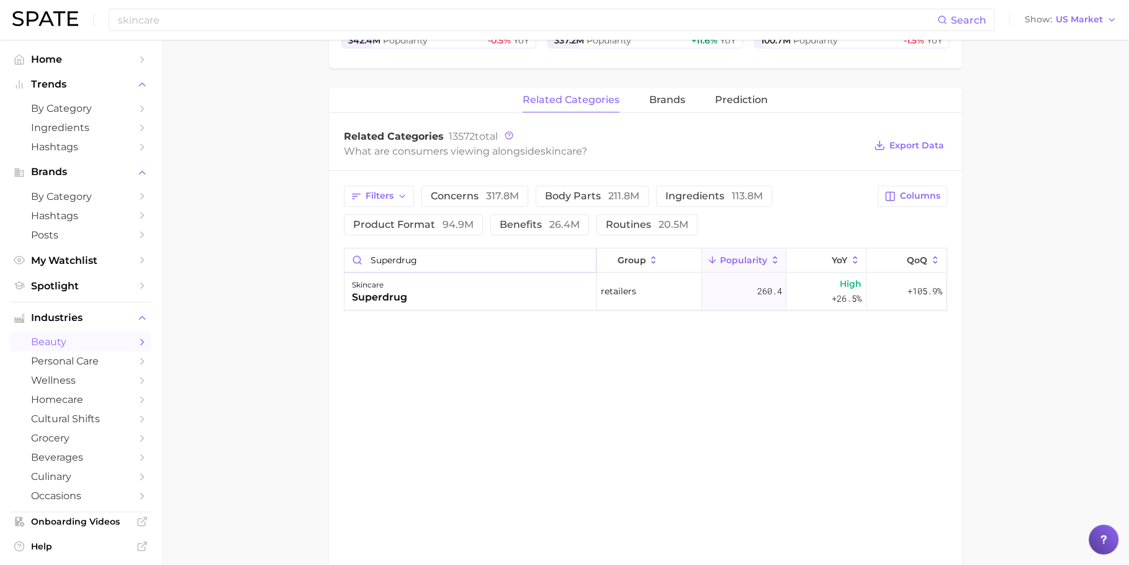
click at [509, 252] on input "superdrug" at bounding box center [470, 260] width 251 height 24
paste input "Shoppers Drug Mart:"
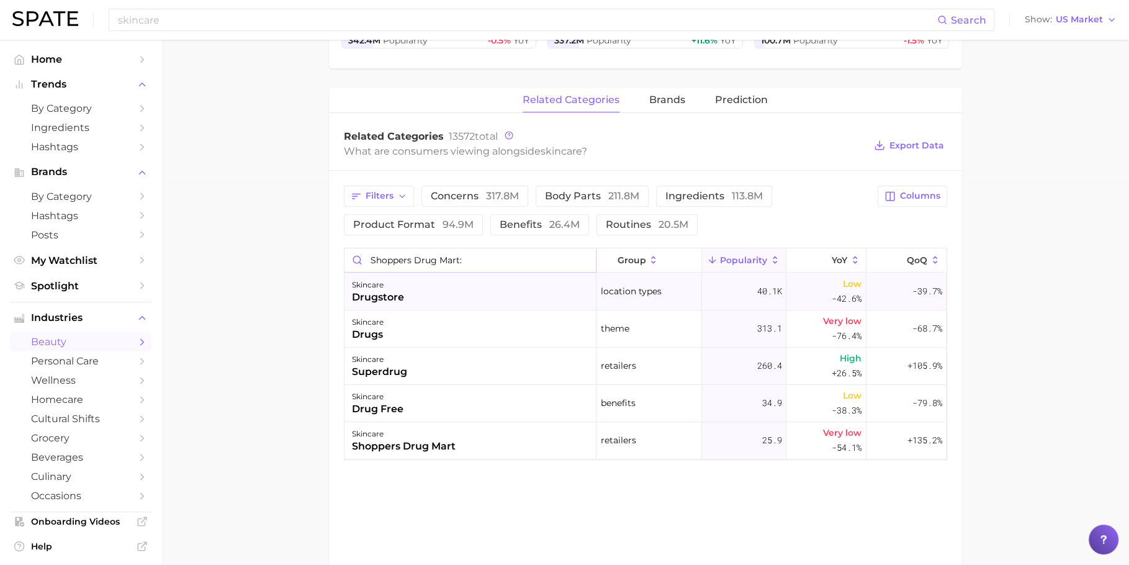
type input "Shoppers Drug Mart:"
click at [518, 291] on div "skincare drugstore" at bounding box center [471, 291] width 252 height 37
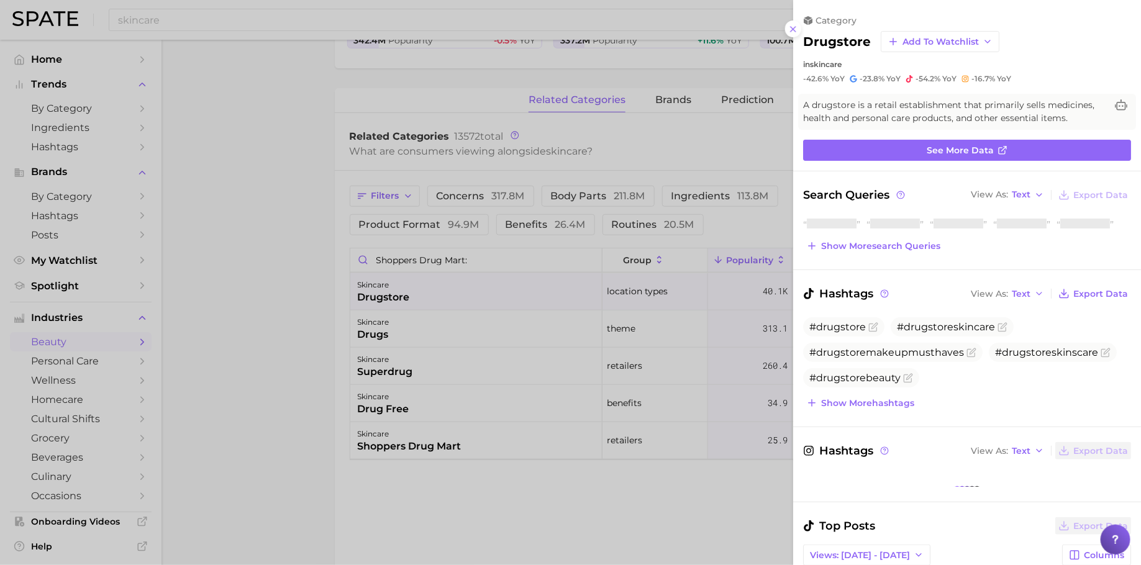
click at [488, 455] on div at bounding box center [570, 282] width 1141 height 565
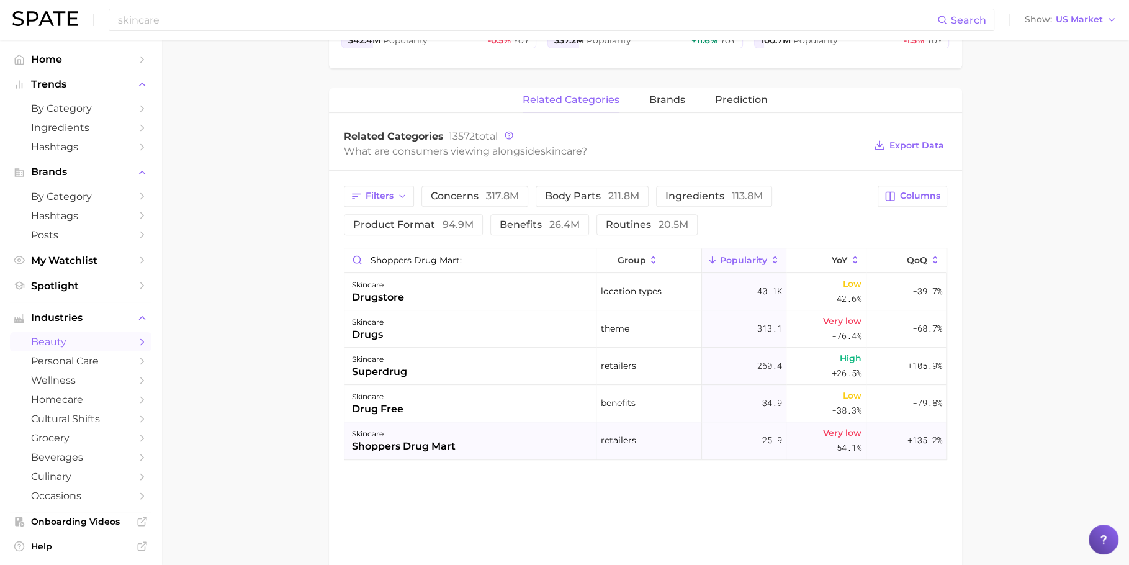
click at [525, 440] on div "skincare shoppers drug mart" at bounding box center [471, 440] width 252 height 37
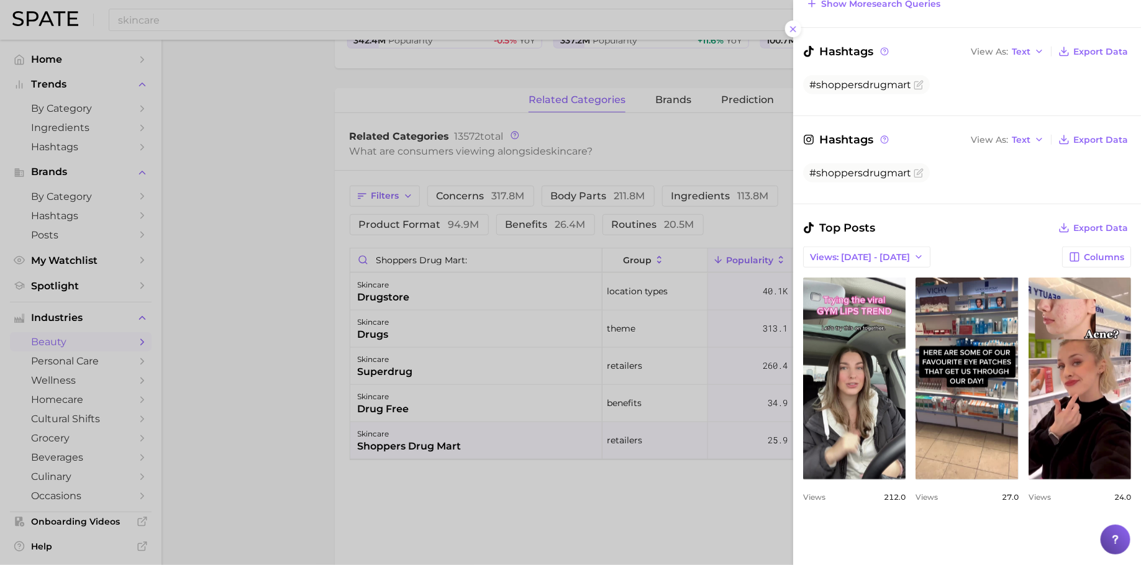
scroll to position [417, 0]
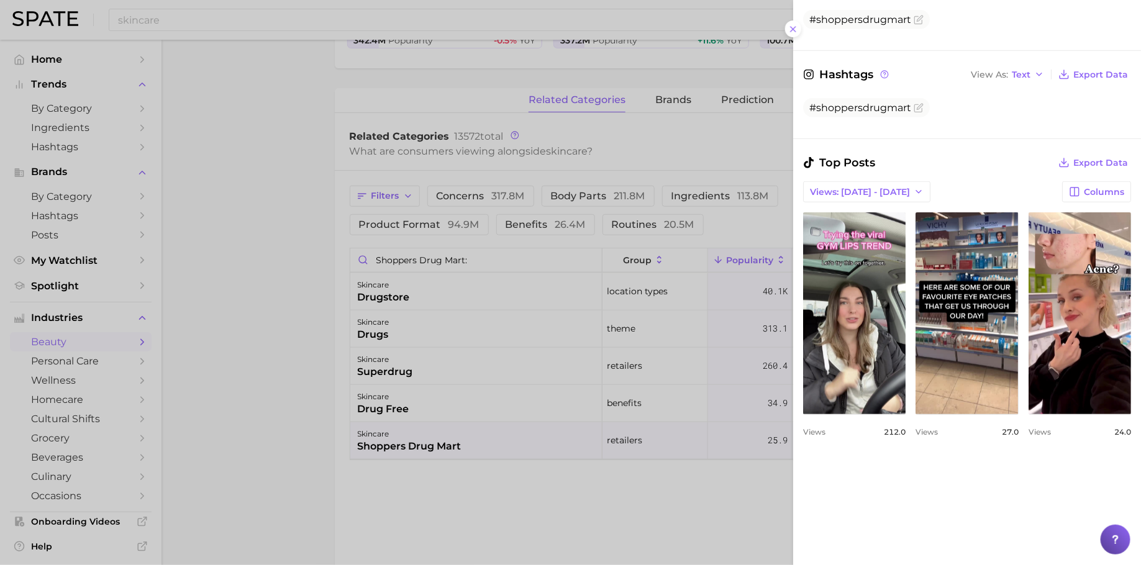
click at [598, 517] on div at bounding box center [570, 282] width 1141 height 565
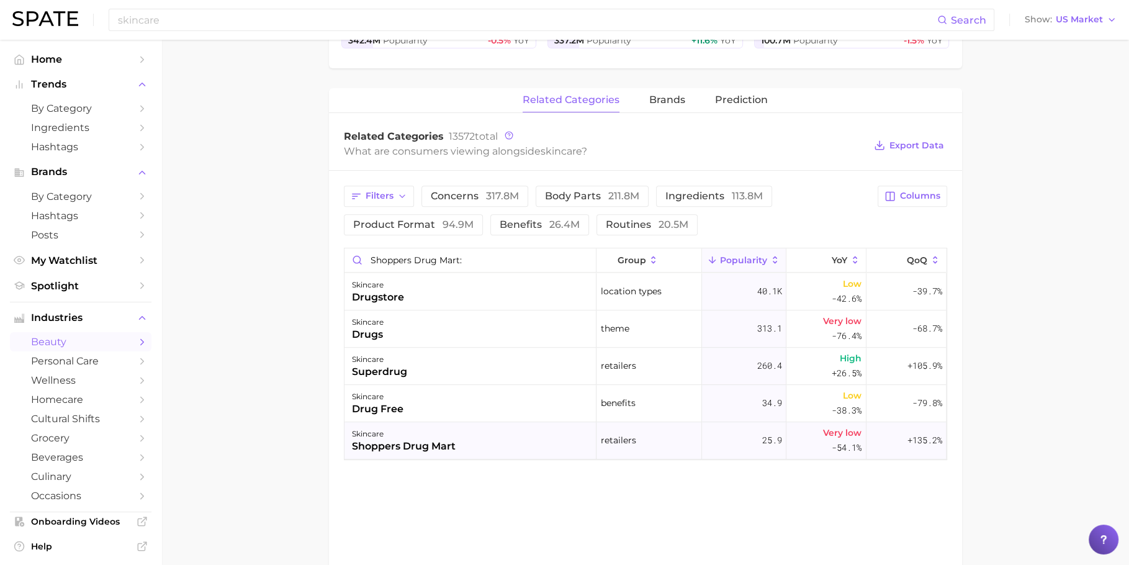
click at [443, 439] on div "shoppers drug mart" at bounding box center [404, 446] width 104 height 15
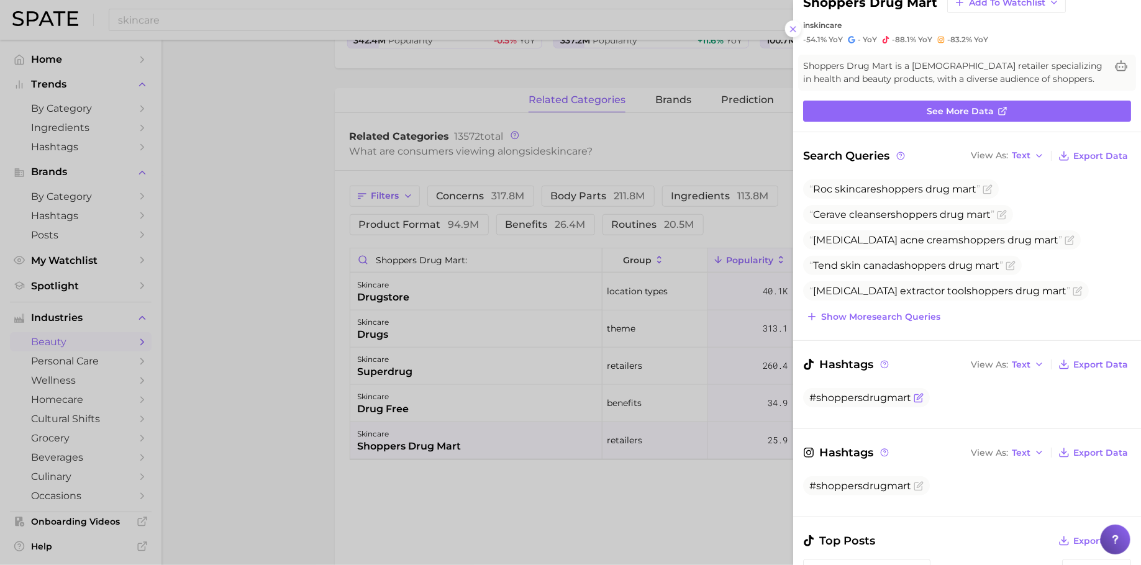
scroll to position [40, 0]
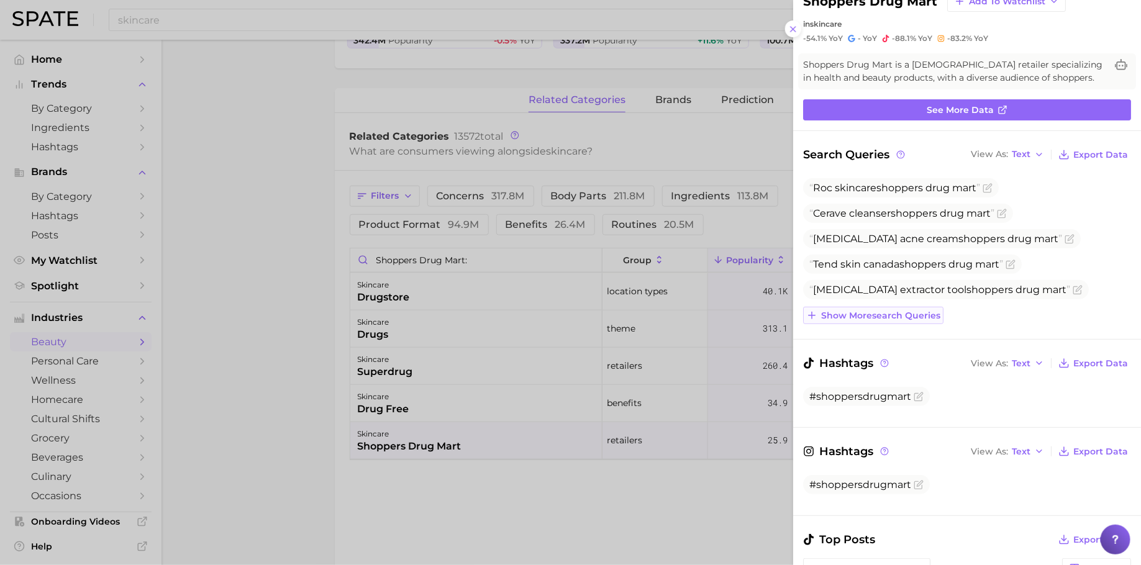
click at [892, 311] on span "Show more search queries" at bounding box center [880, 315] width 119 height 11
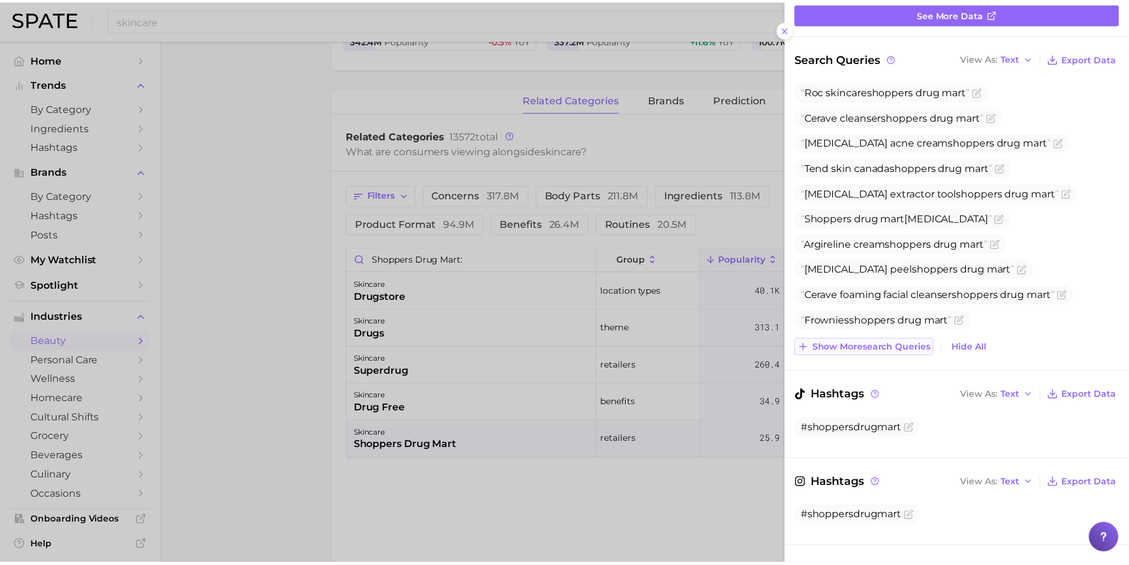
scroll to position [165, 0]
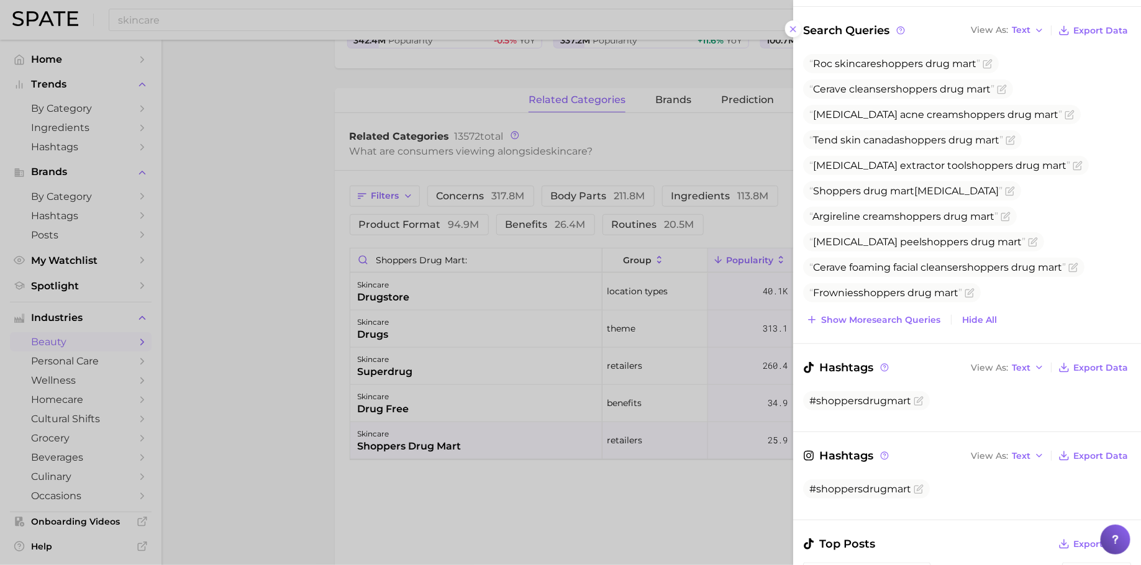
click at [276, 36] on div at bounding box center [570, 282] width 1141 height 565
click at [276, 36] on div at bounding box center [564, 282] width 1129 height 565
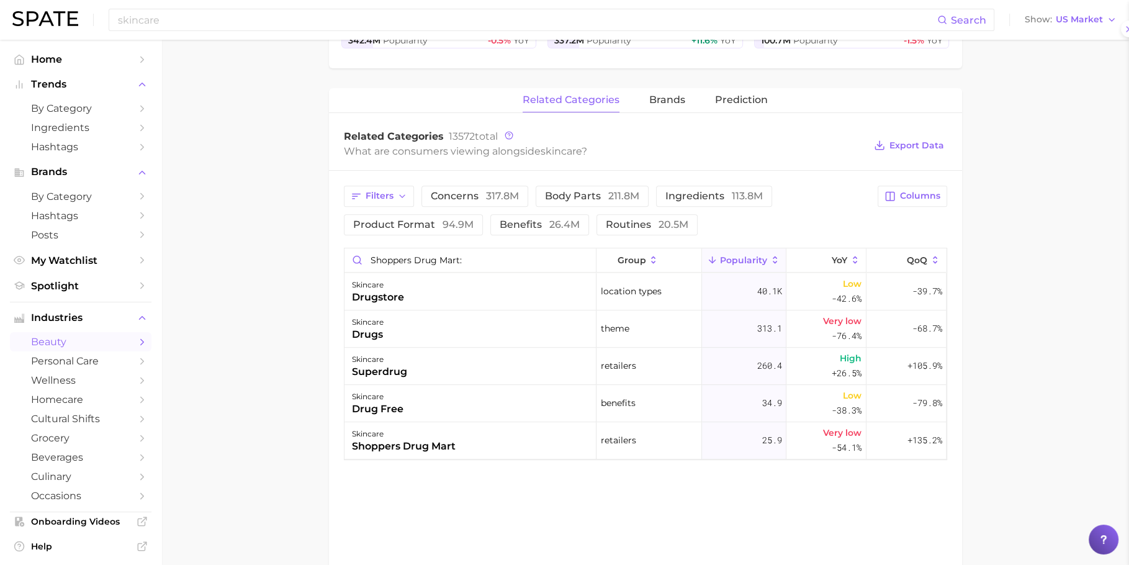
click at [276, 36] on div at bounding box center [564, 282] width 1129 height 565
click at [276, 36] on div "skincare Search Show US Market" at bounding box center [564, 20] width 1105 height 40
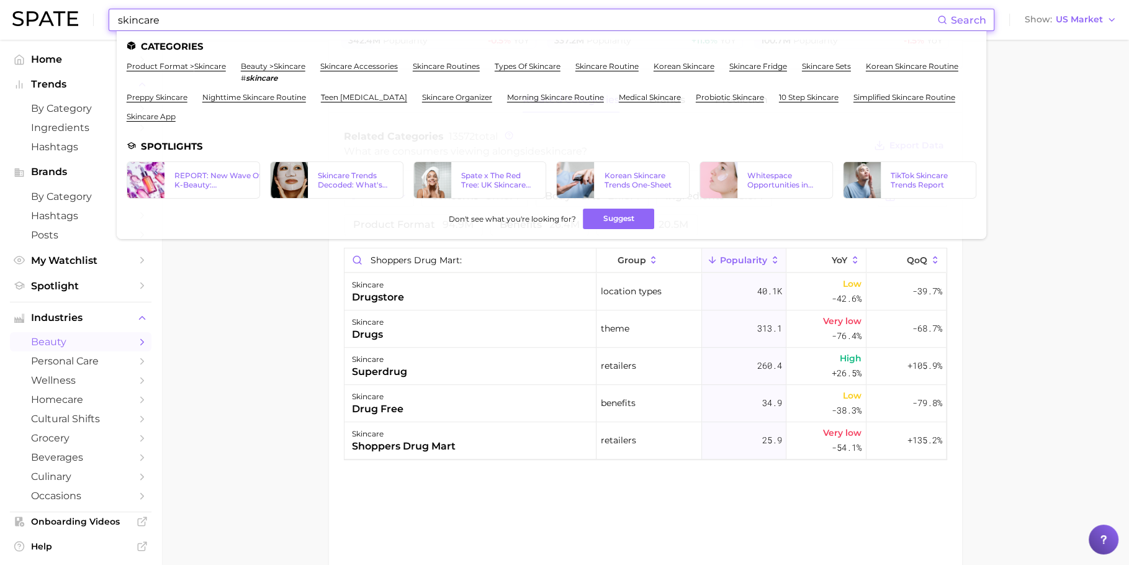
click at [287, 24] on input "skincare" at bounding box center [527, 19] width 821 height 21
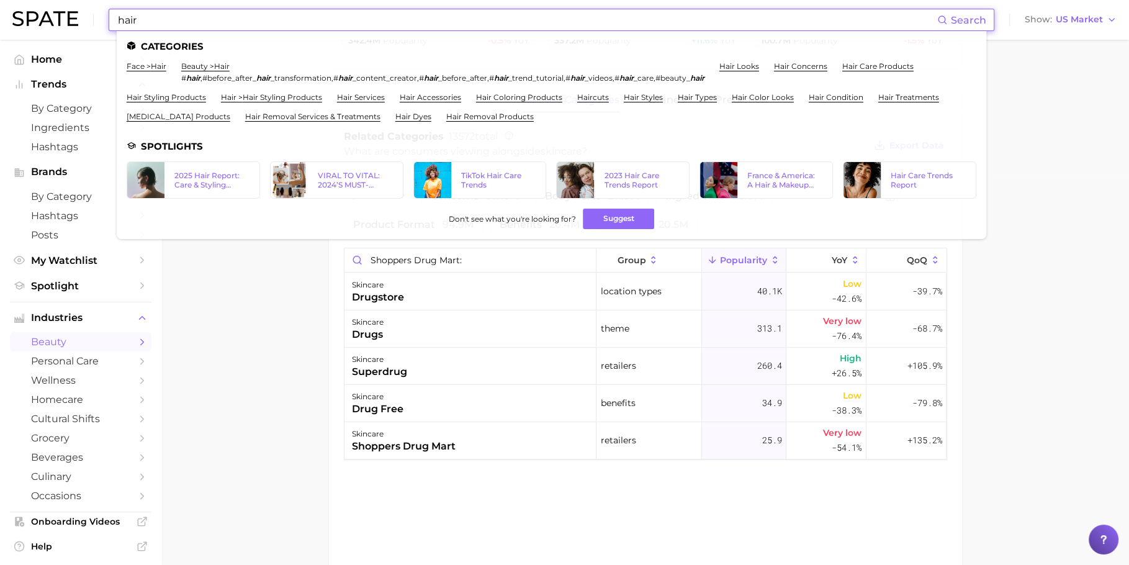
type input "hair"
click at [232, 330] on main "1. skincare 2. Subcategory Overview Google TikTok Instagram Beta skincare Popul…" at bounding box center [645, 142] width 968 height 985
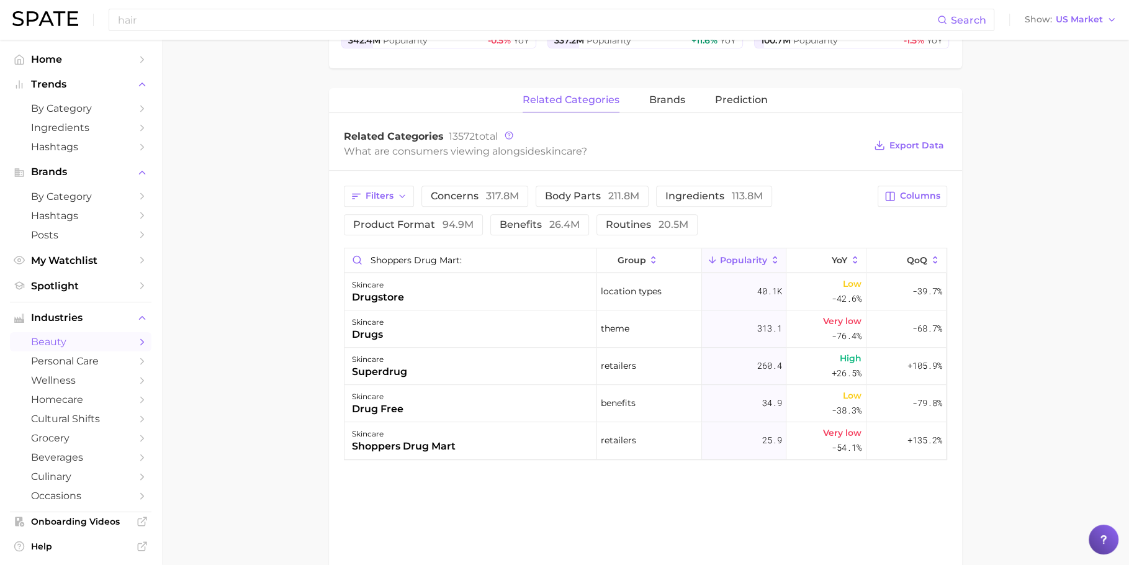
scroll to position [0, 0]
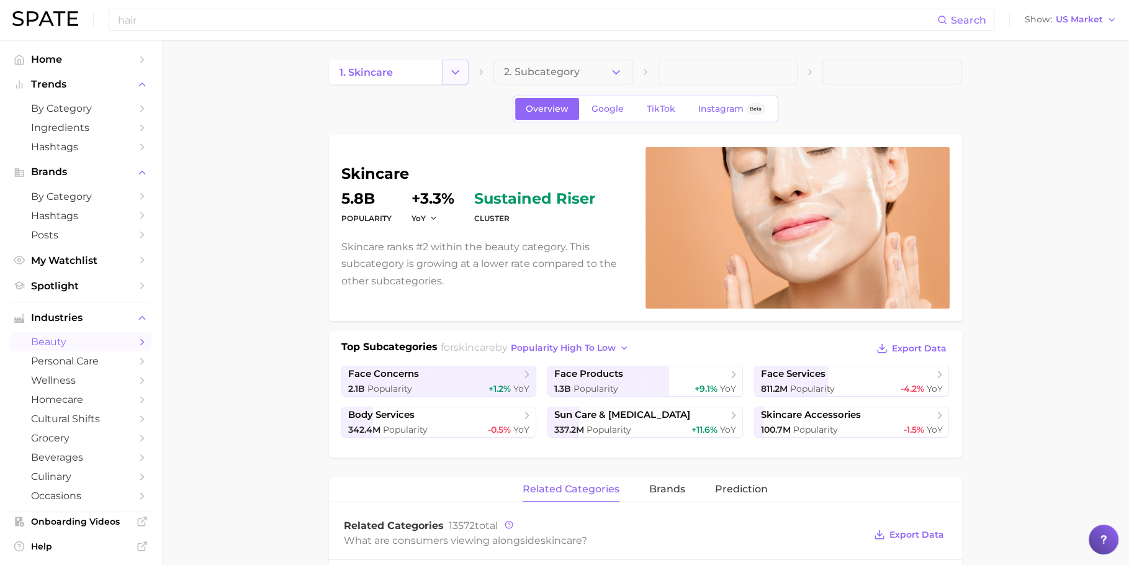
click at [453, 83] on button "Change Category" at bounding box center [455, 72] width 27 height 25
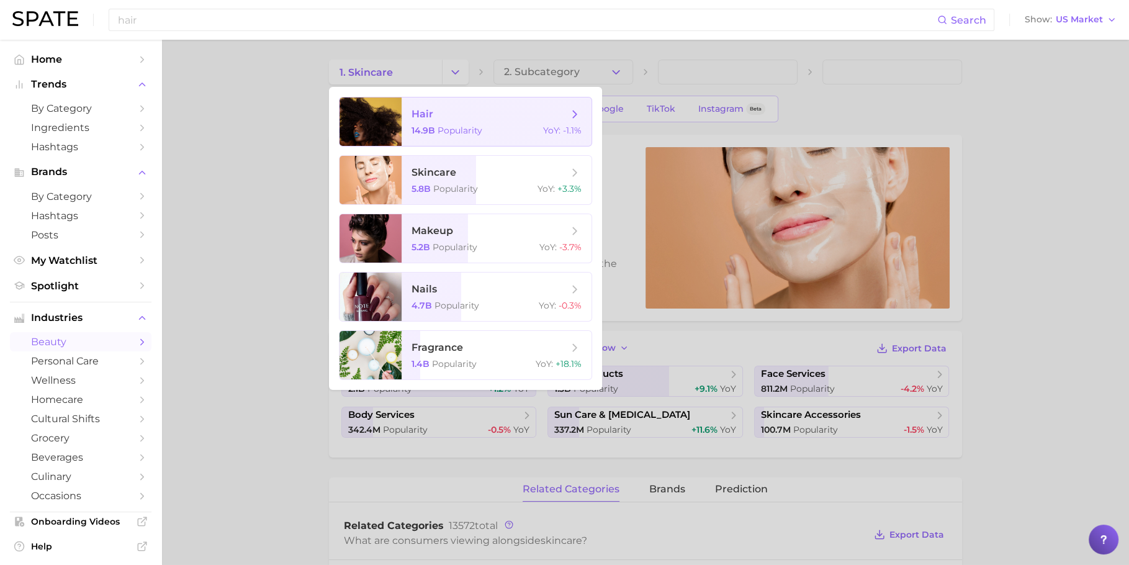
click at [438, 130] on span "Popularity" at bounding box center [460, 130] width 45 height 11
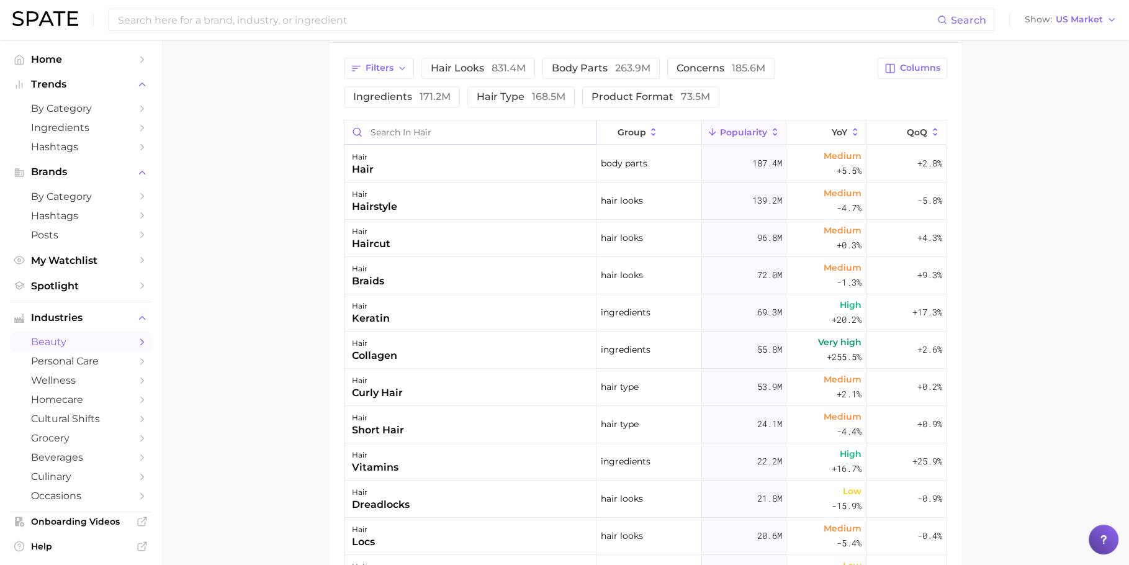
scroll to position [548, 0]
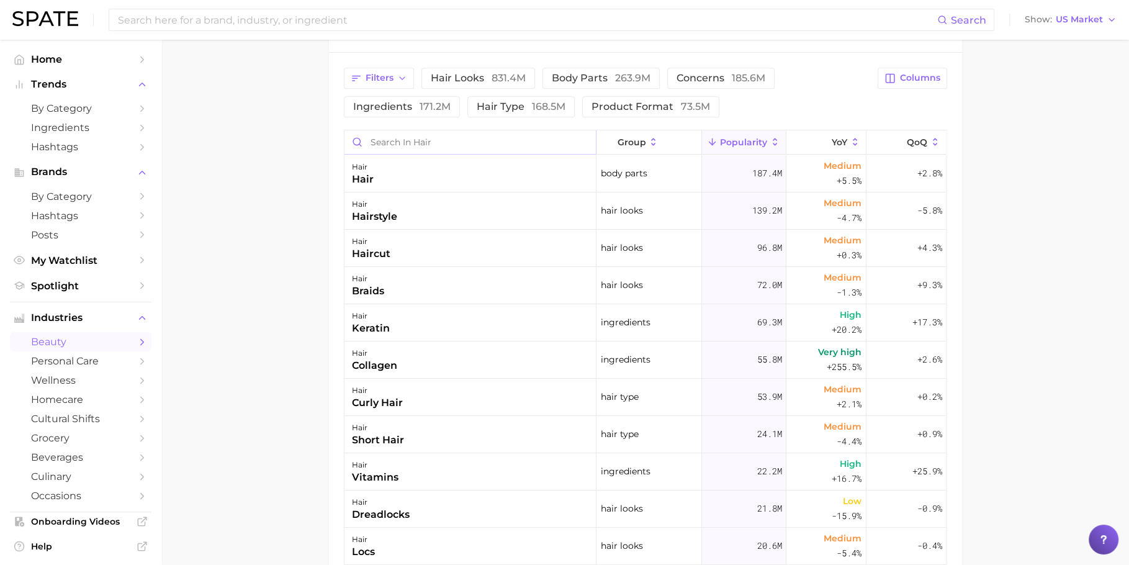
click at [398, 140] on input "Search in hair" at bounding box center [470, 142] width 251 height 24
paste input "Shoppers Drug Mart:"
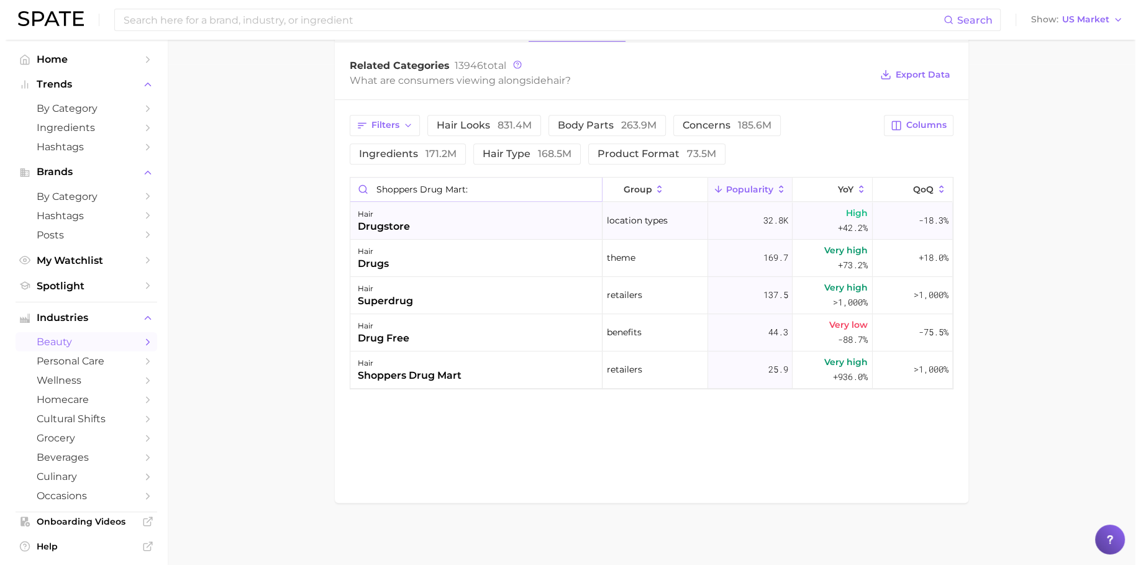
scroll to position [499, 0]
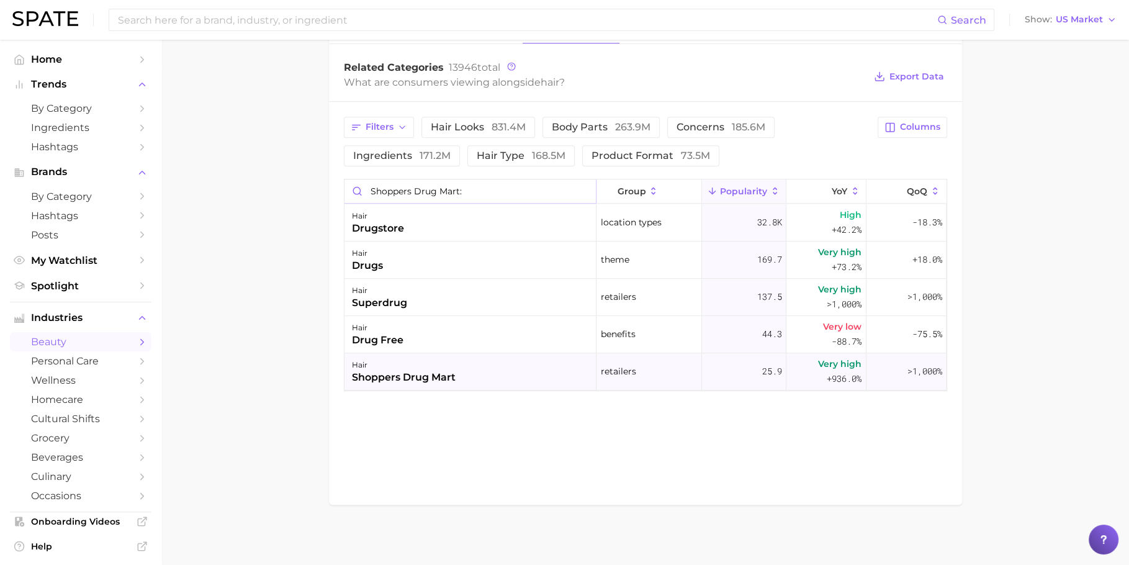
type input "Shoppers Drug Mart:"
click at [498, 364] on div "hair shoppers drug mart" at bounding box center [471, 371] width 252 height 37
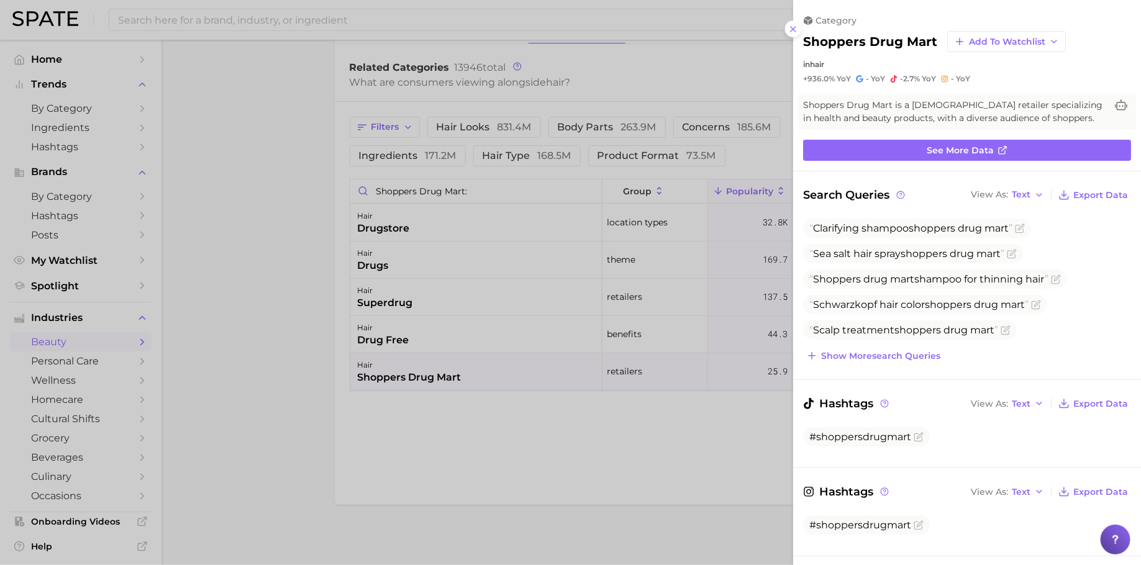
scroll to position [43, 0]
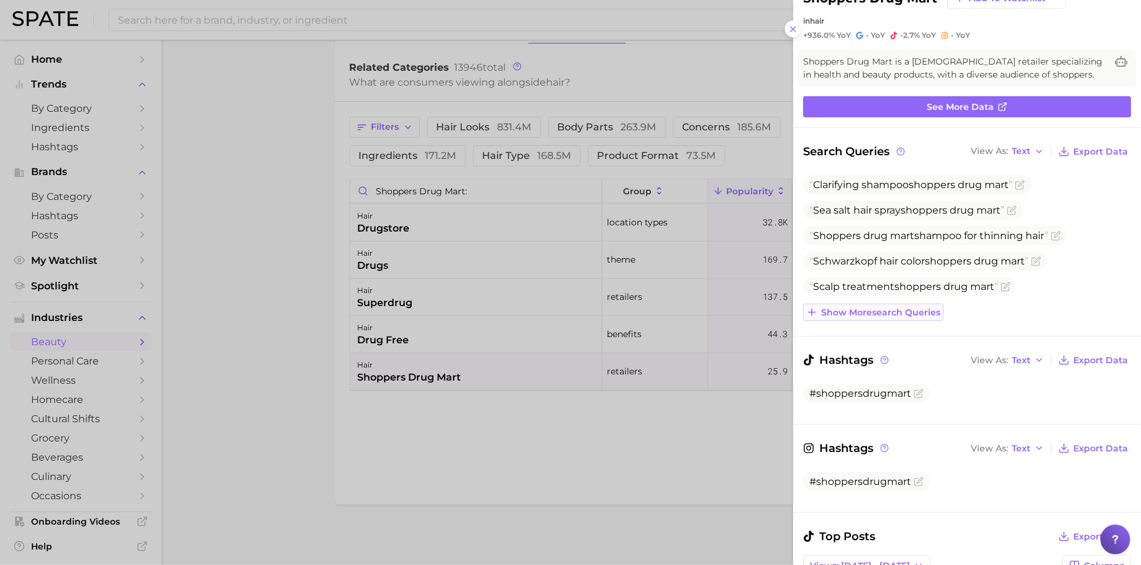
click at [872, 319] on button "Show more search queries" at bounding box center [873, 312] width 140 height 17
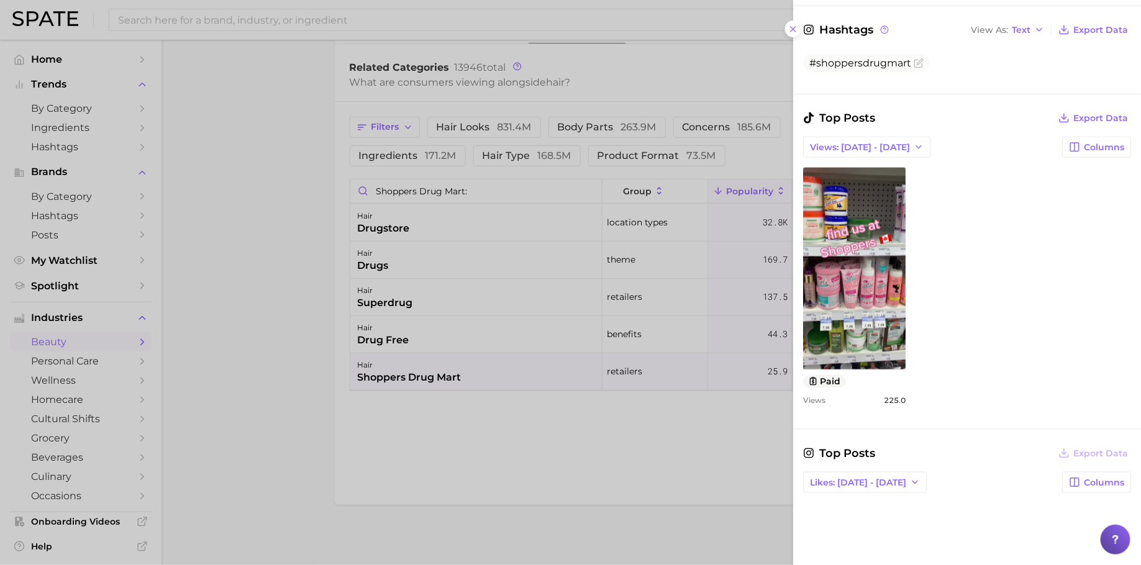
scroll to position [605, 0]
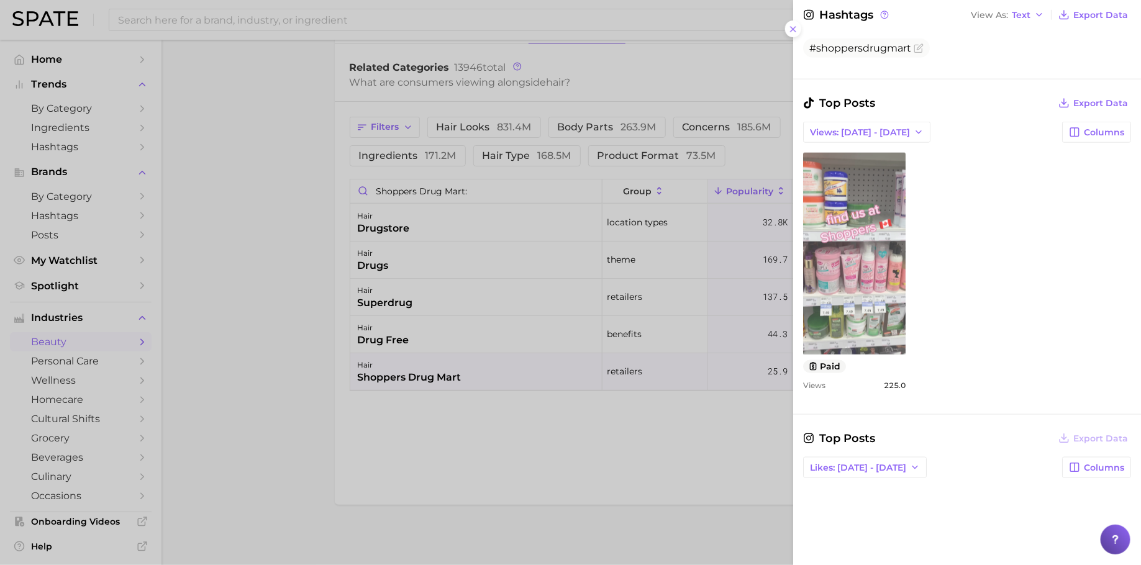
click at [872, 215] on link "view post on TikTok" at bounding box center [854, 254] width 102 height 202
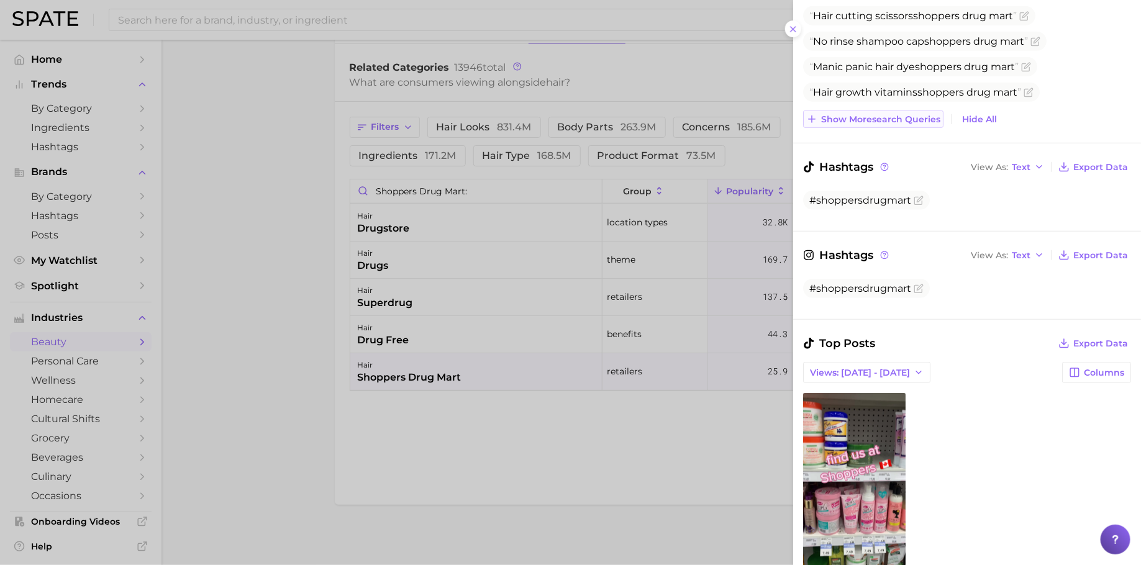
scroll to position [369, 0]
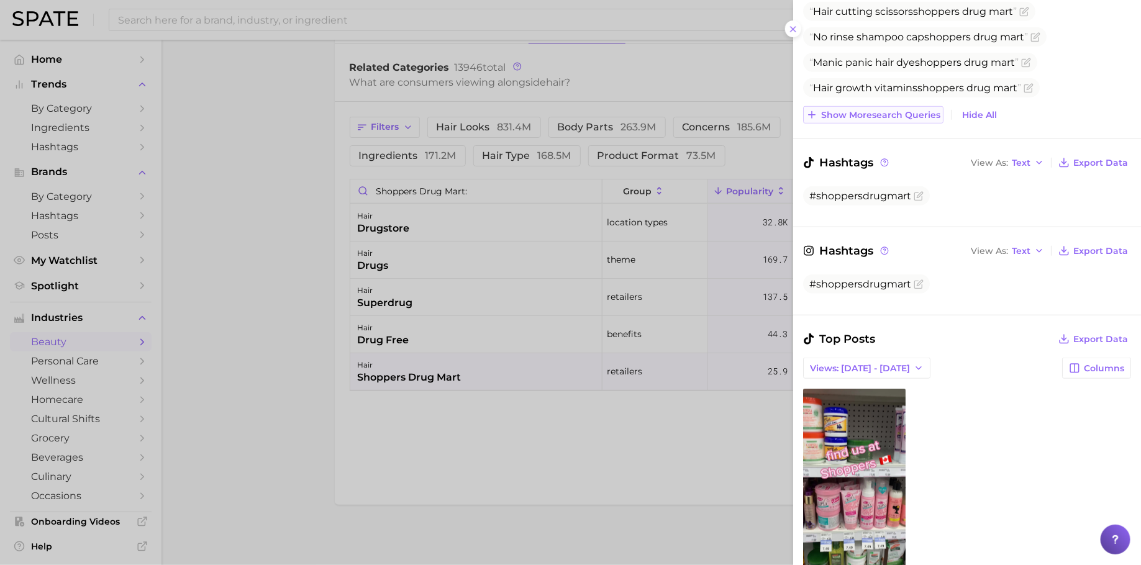
click at [880, 114] on span "Show more search queries" at bounding box center [880, 115] width 119 height 11
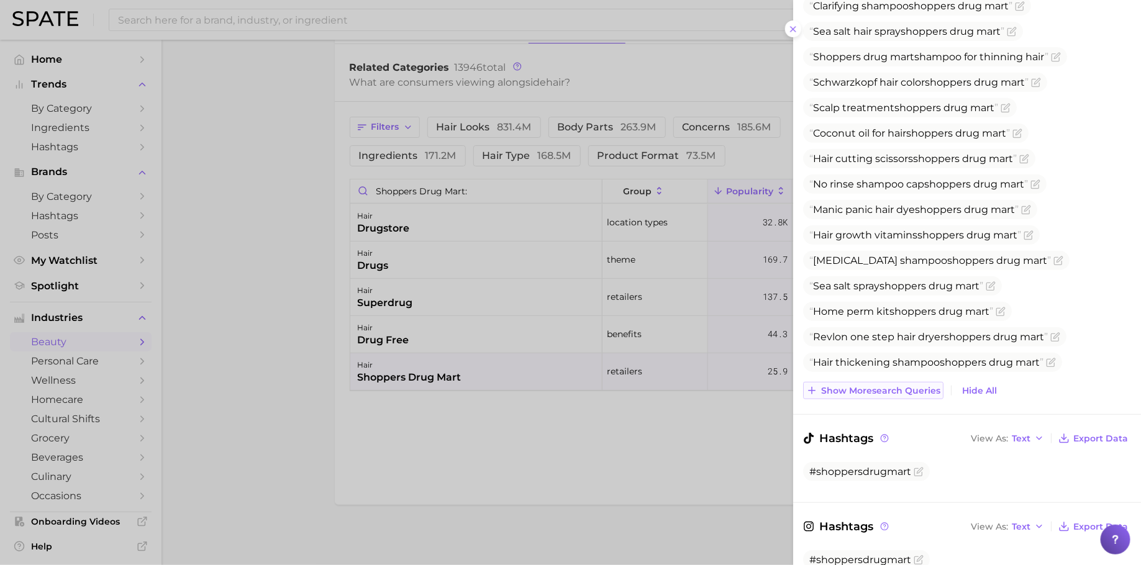
scroll to position [216, 0]
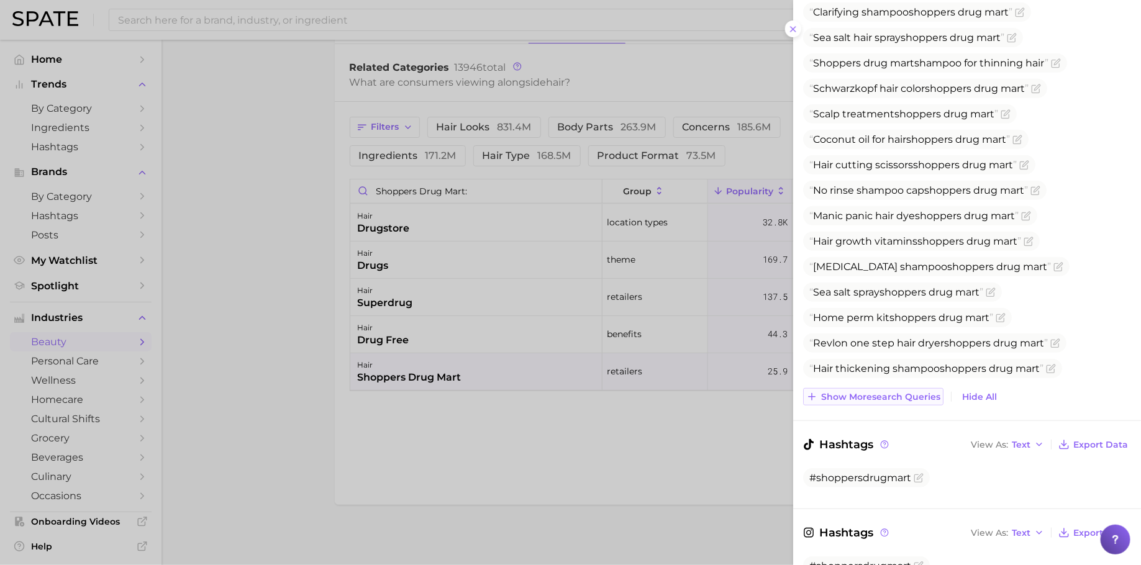
click at [864, 396] on span "Show more search queries" at bounding box center [880, 397] width 119 height 11
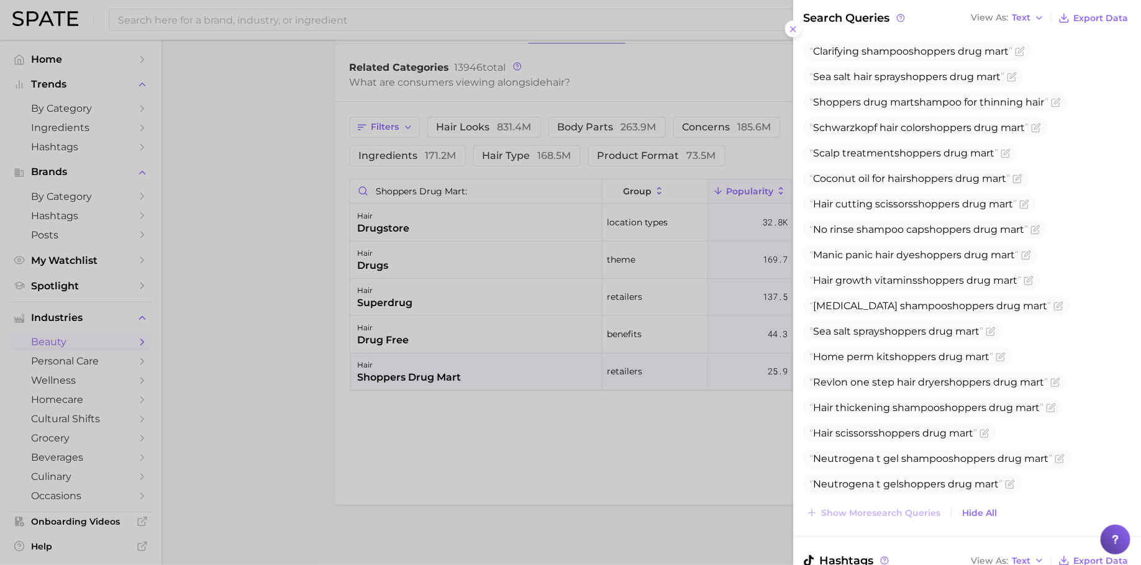
scroll to position [0, 0]
